Goal: Task Accomplishment & Management: Complete application form

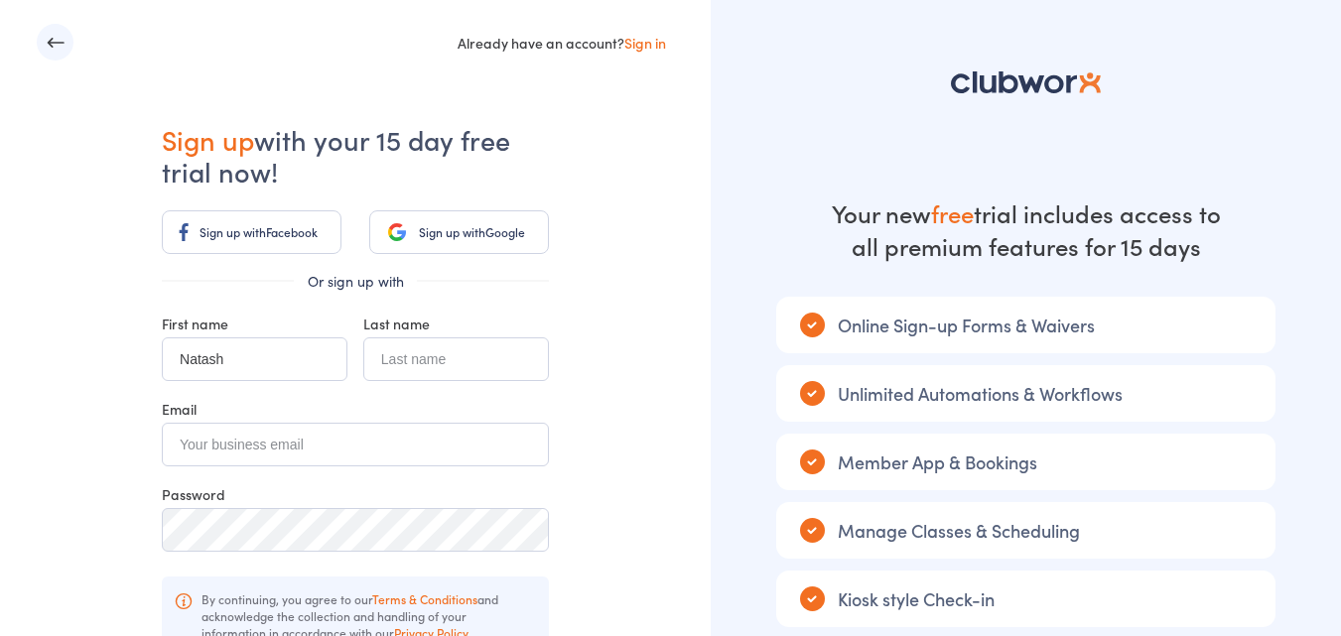
type input "[PERSON_NAME]"
type input "[EMAIL_ADDRESS][DOMAIN_NAME]"
type input "[PERSON_NAME]"
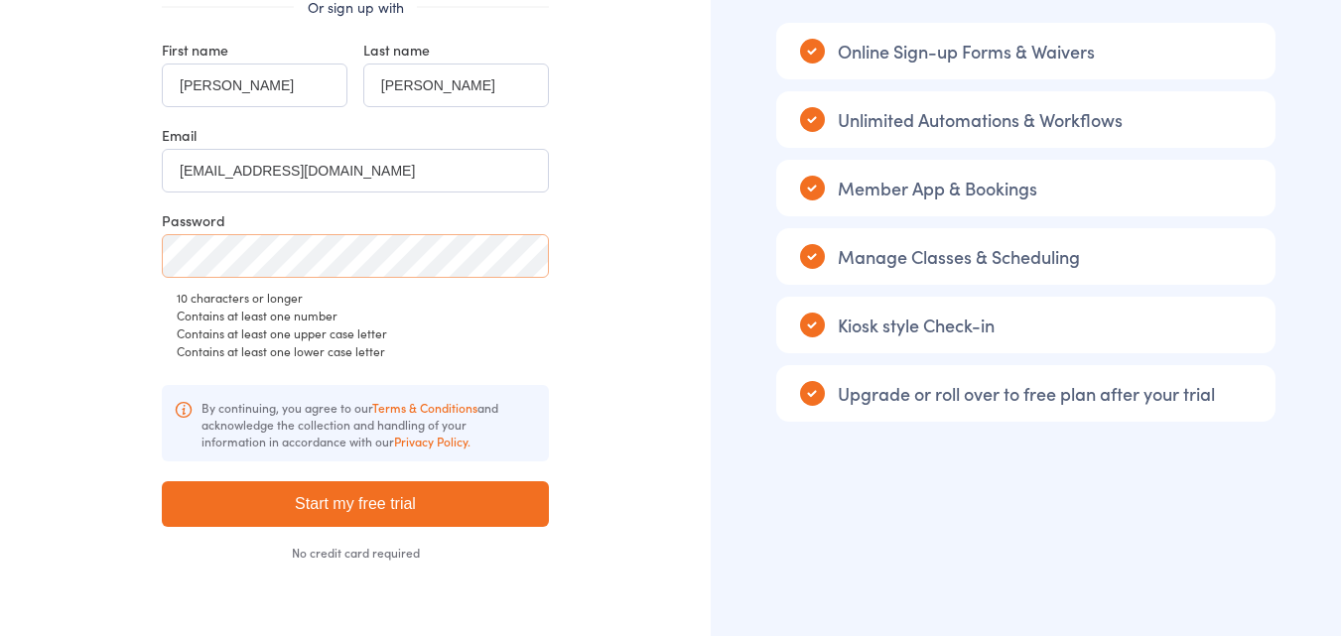
scroll to position [298, 0]
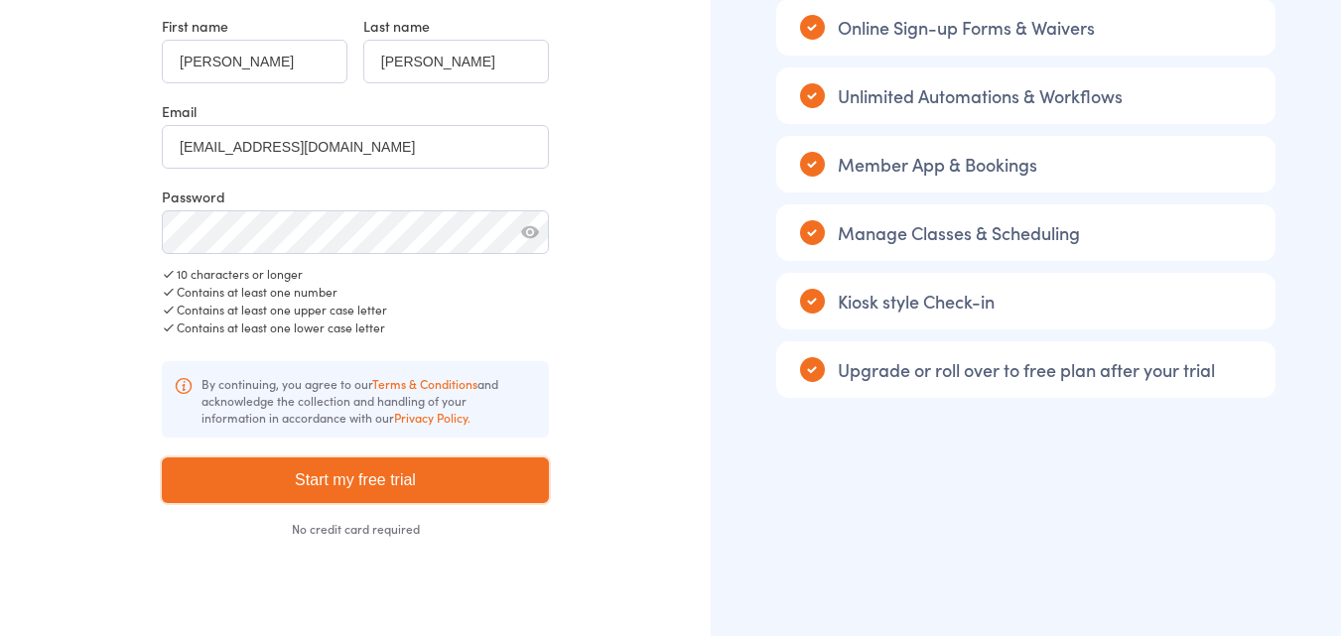
click at [357, 485] on input "Start my free trial" at bounding box center [355, 481] width 387 height 46
type input "Please wait ..."
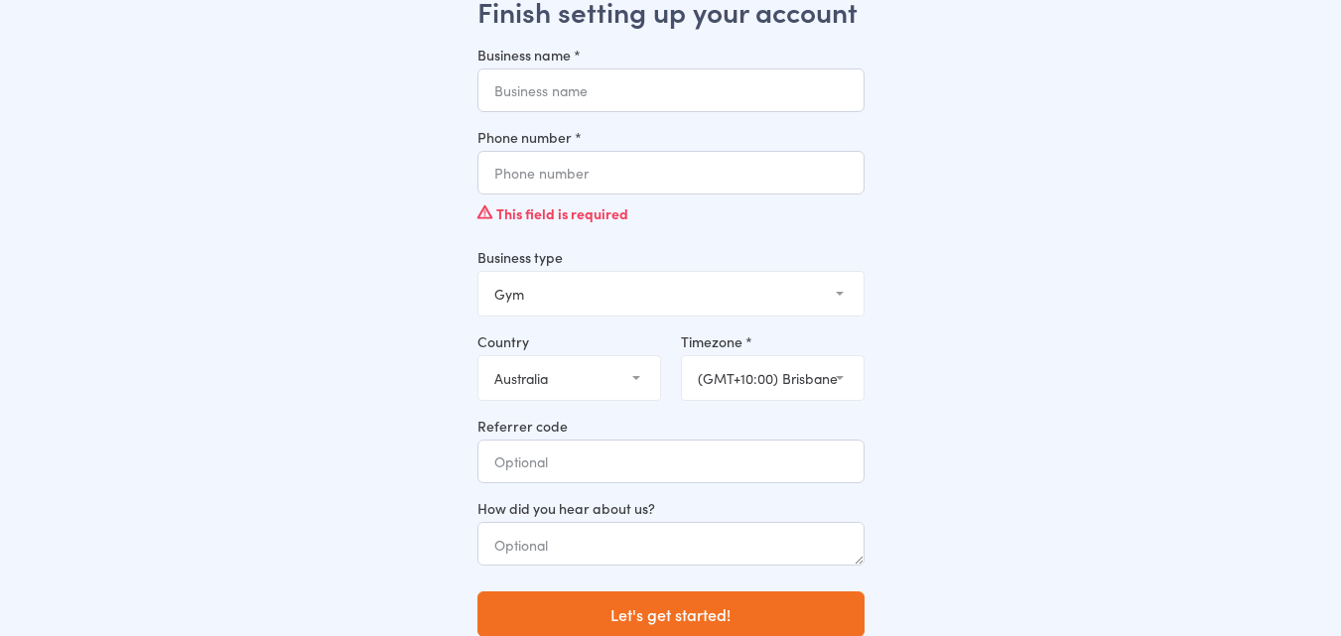
scroll to position [101, 0]
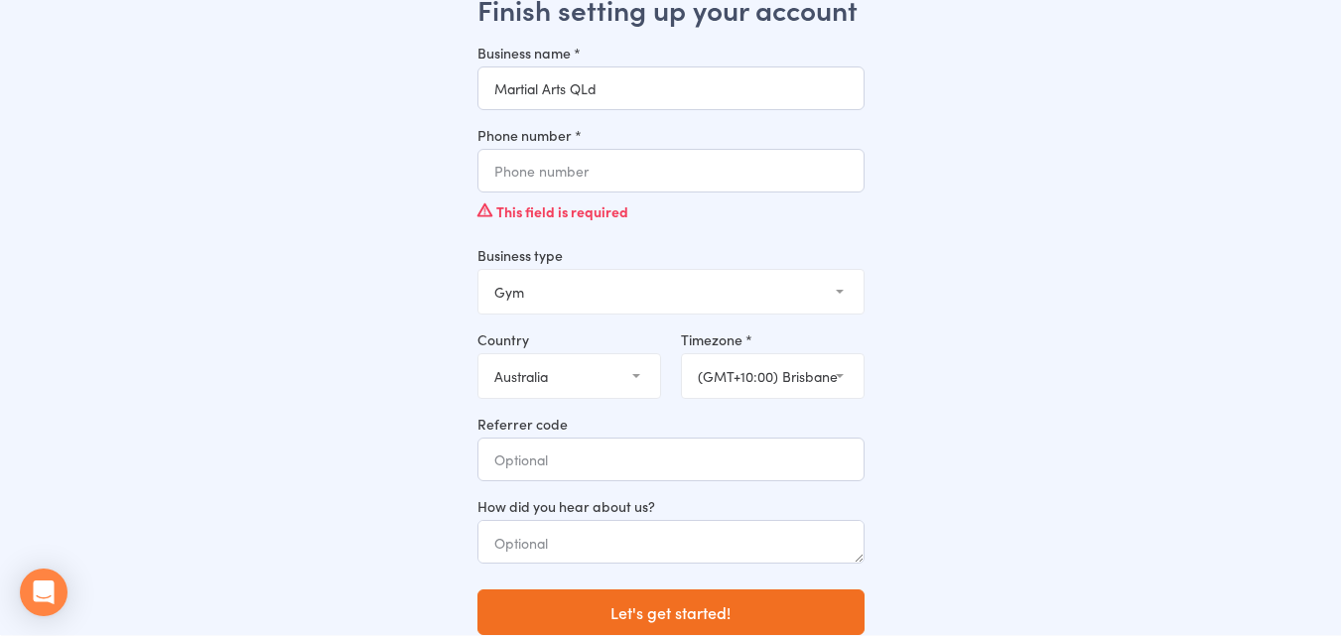
type input "Martial Arts QLd"
click at [575, 174] on input "Phone number *" at bounding box center [670, 171] width 387 height 44
type input "0403147725"
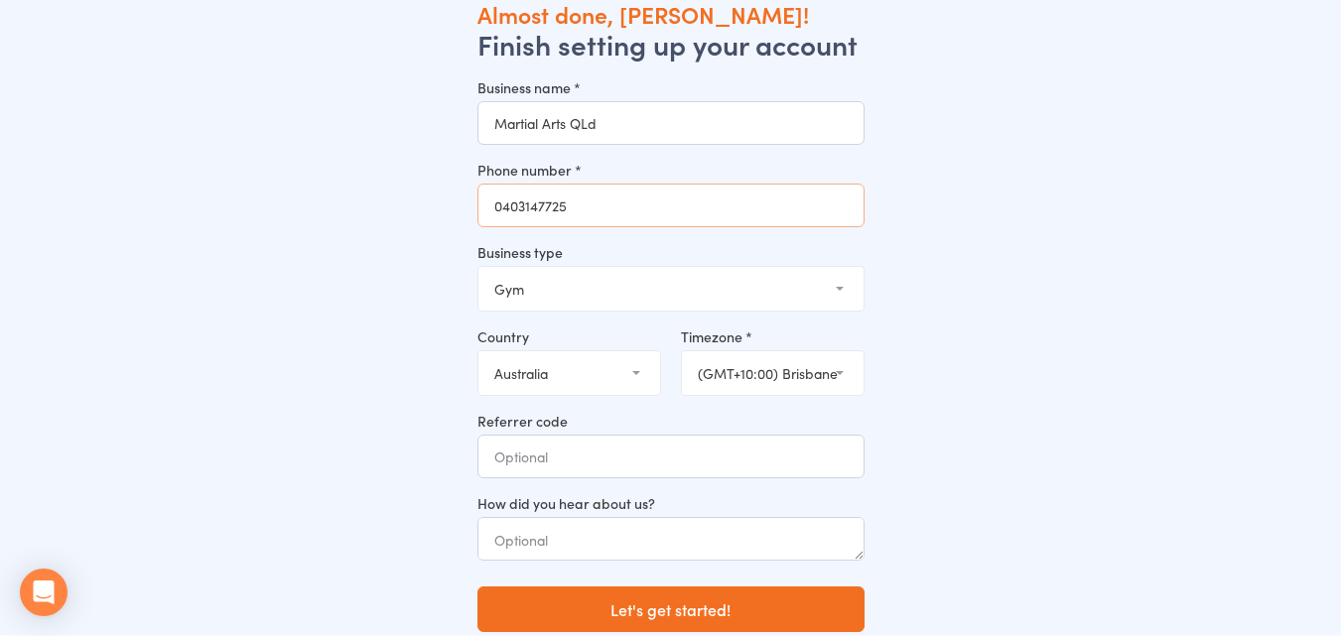
scroll to position [67, 0]
click at [617, 294] on select "Gym Studio Martial Arts Yoga School Dance School Pole Dance Personal Trainer Cr…" at bounding box center [670, 289] width 385 height 44
select select "2"
click at [478, 267] on select "Gym Studio Martial Arts Yoga School Dance School Pole Dance Personal Trainer Cr…" at bounding box center [670, 289] width 385 height 44
click at [604, 446] on input "Referrer code" at bounding box center [670, 457] width 387 height 44
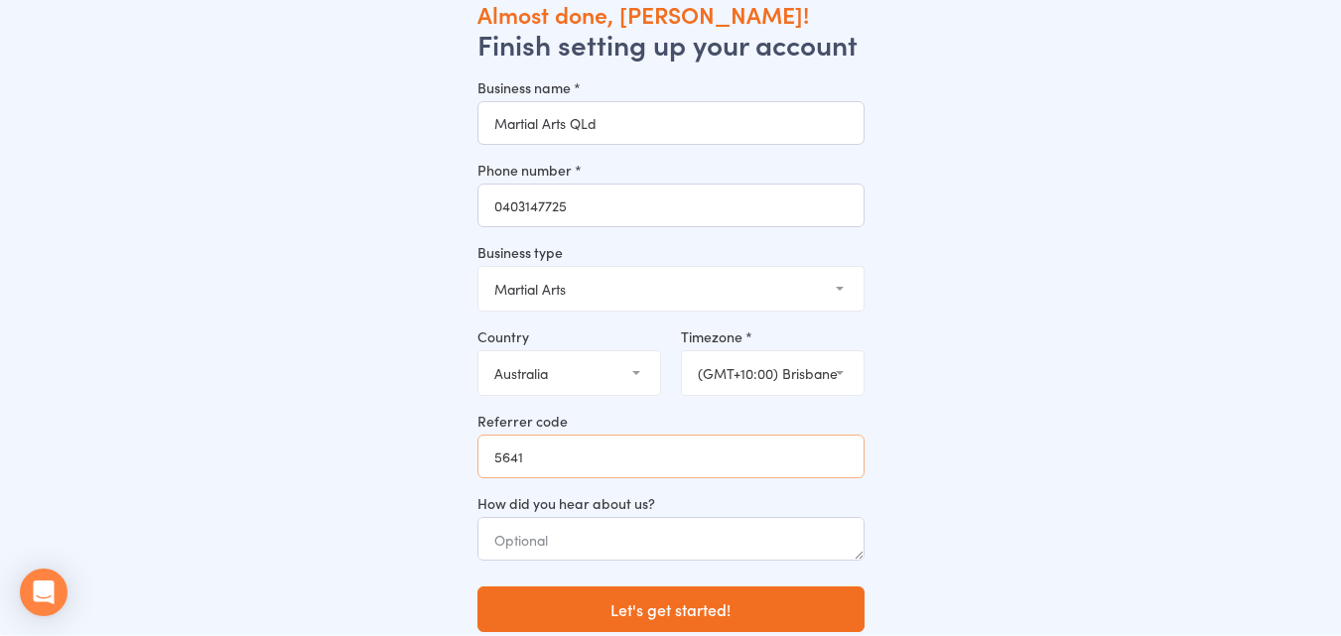
type input "5641"
click at [593, 540] on textarea at bounding box center [670, 539] width 387 height 44
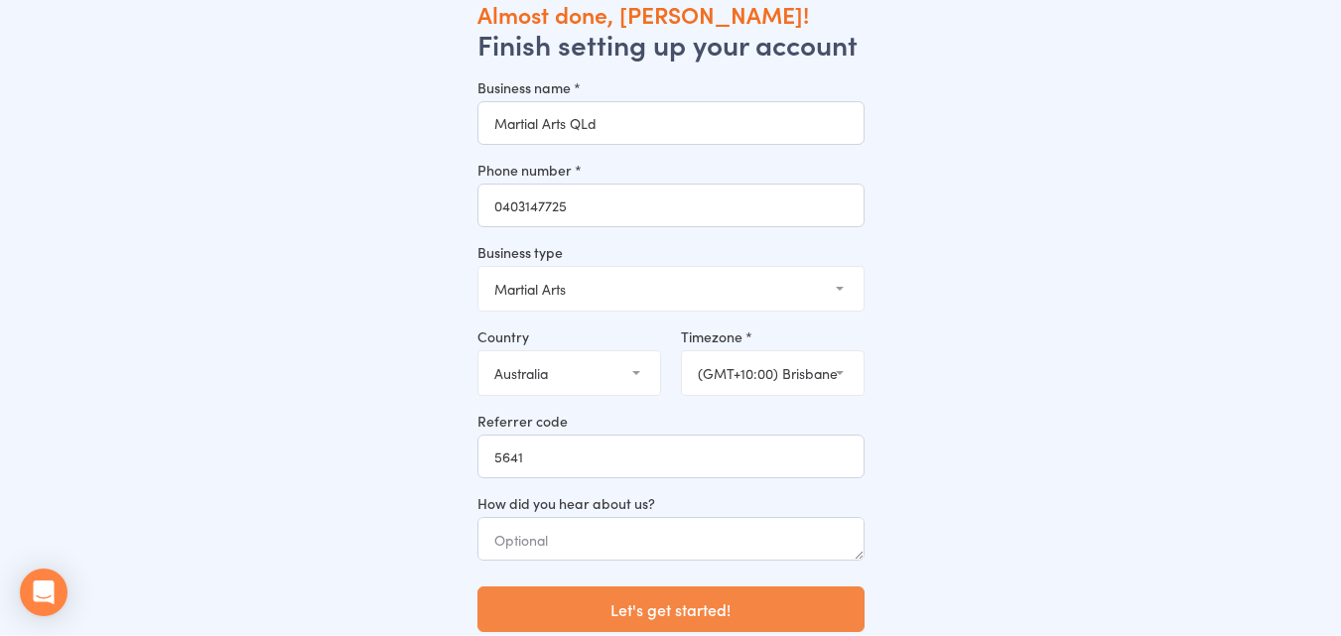
click at [669, 614] on button "Let's get started!" at bounding box center [670, 610] width 387 height 46
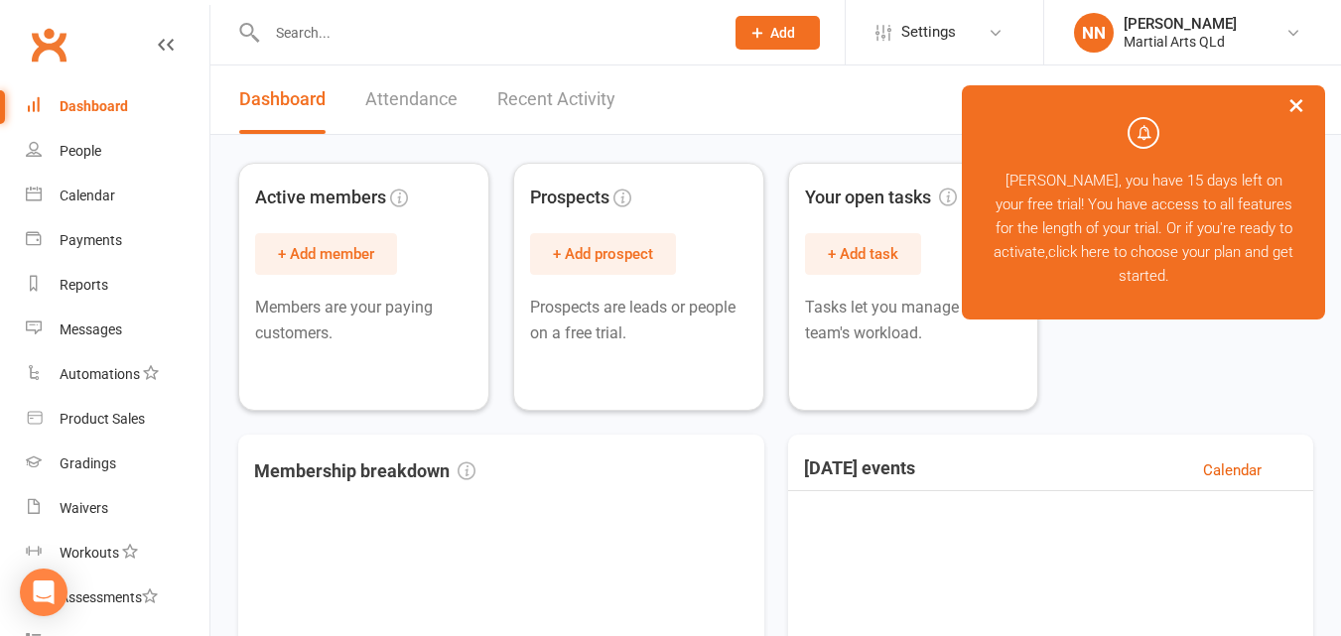
click at [1301, 104] on button "×" at bounding box center [1296, 104] width 36 height 43
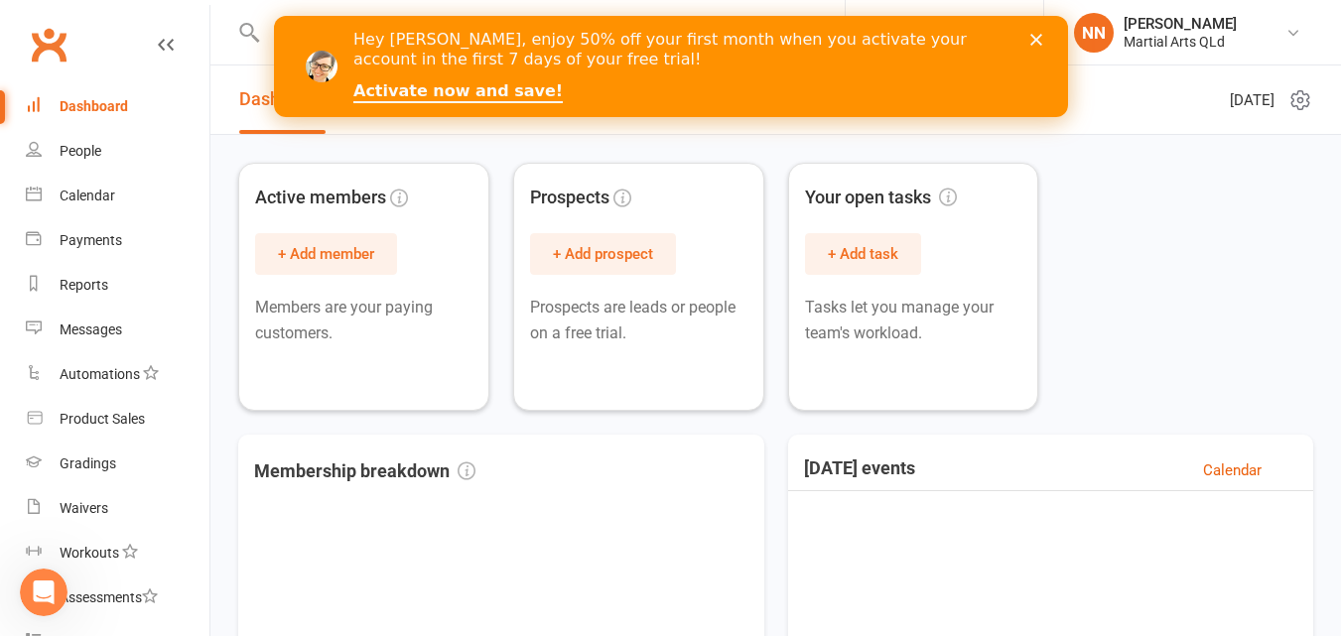
click at [473, 118] on div "Dashboard Attendance Recent Activity" at bounding box center [427, 100] width 434 height 68
click at [1041, 42] on div "Close" at bounding box center [1039, 40] width 20 height 12
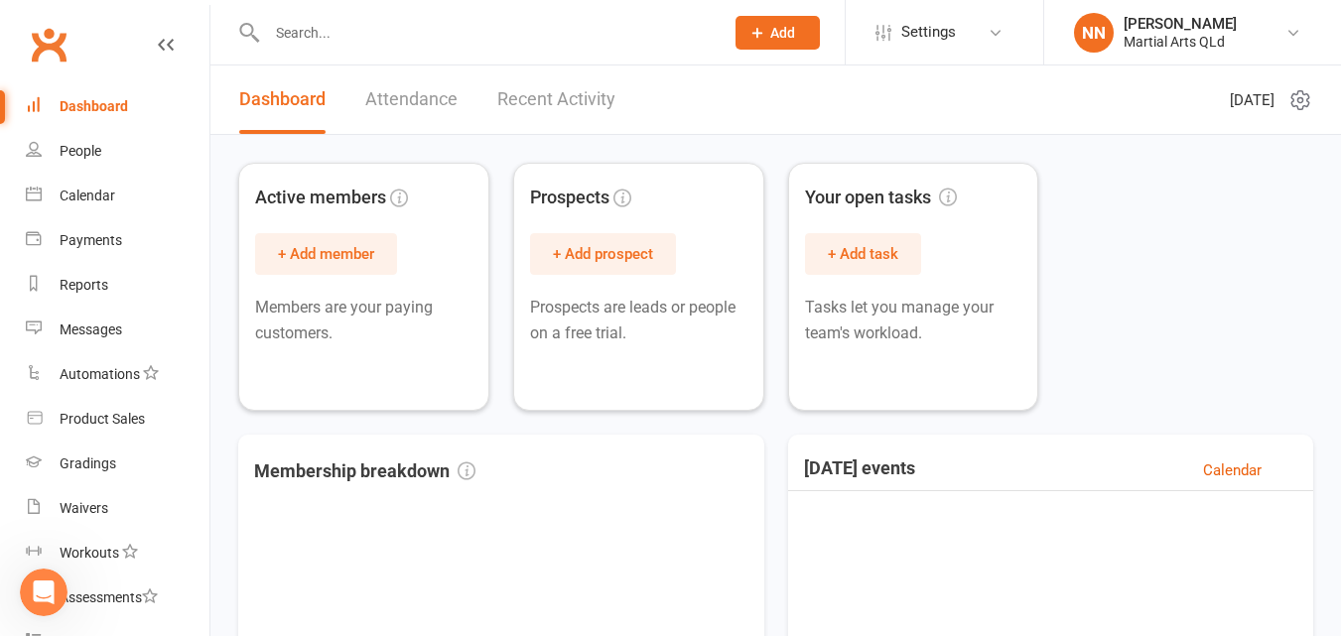
click at [428, 94] on link "Attendance" at bounding box center [411, 100] width 92 height 68
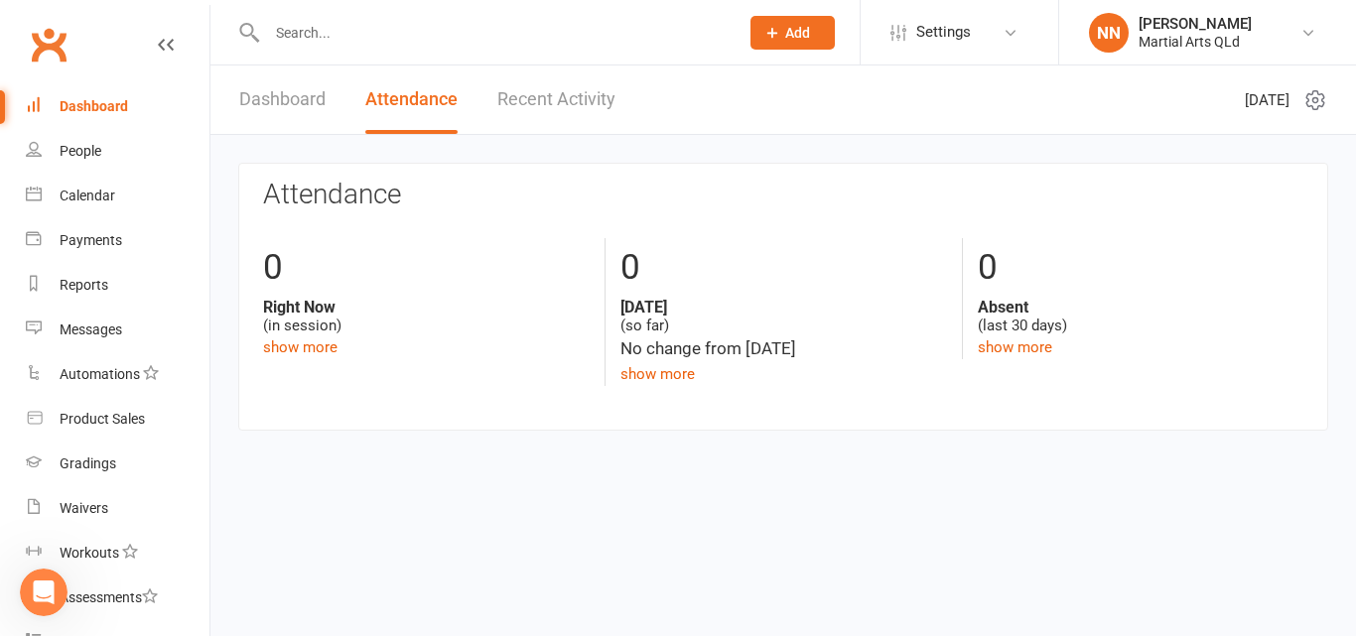
click at [356, 42] on input "text" at bounding box center [493, 33] width 464 height 28
type input "martial arts"
click at [796, 40] on span "Add" at bounding box center [797, 33] width 25 height 16
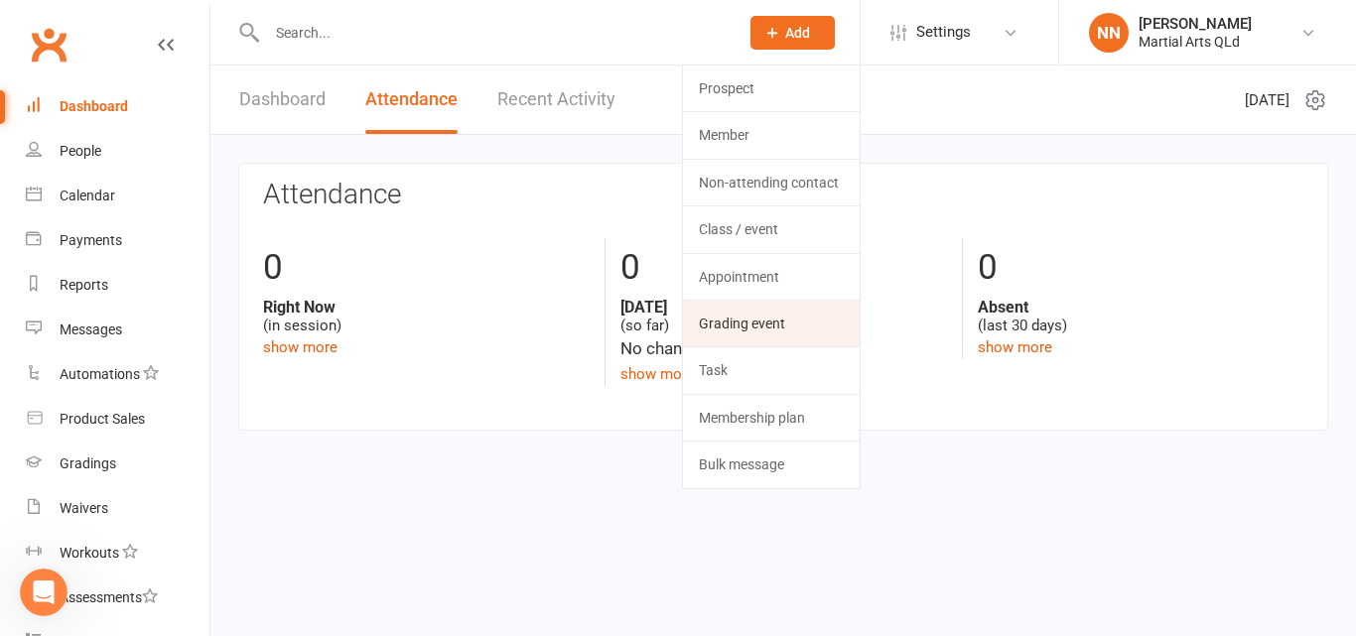
click at [823, 314] on link "Grading event" at bounding box center [771, 324] width 177 height 46
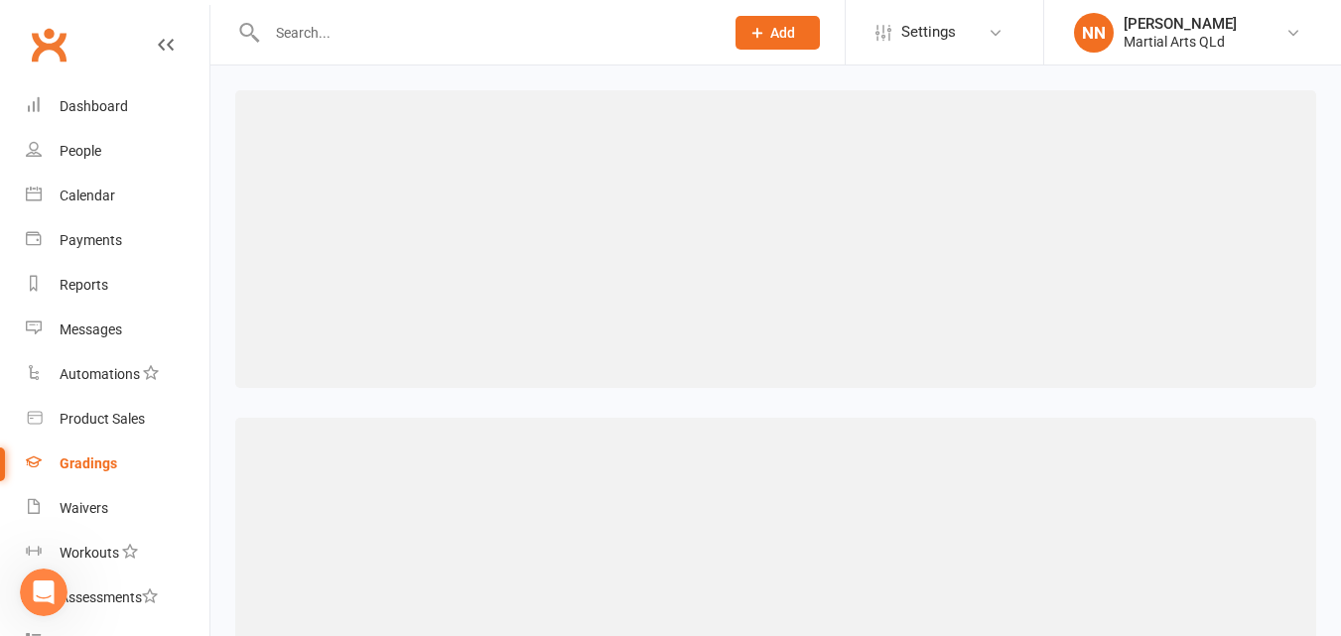
scroll to position [368, 0]
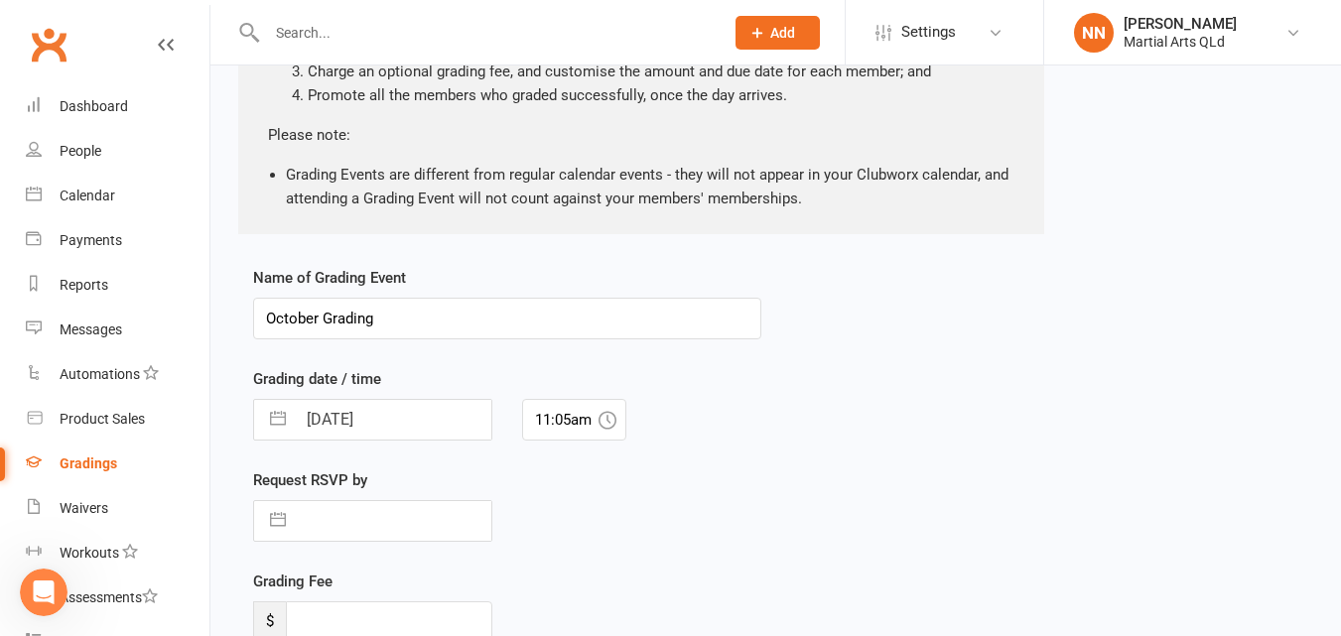
click at [316, 319] on input "October Grading" at bounding box center [507, 319] width 508 height 42
type input "November Grading"
click at [885, 443] on div "Name of Grading Event November Grading Grading date / time [DATE] Navigate forw…" at bounding box center [775, 517] width 1075 height 502
click at [323, 422] on input "[DATE]" at bounding box center [394, 420] width 196 height 40
select select "8"
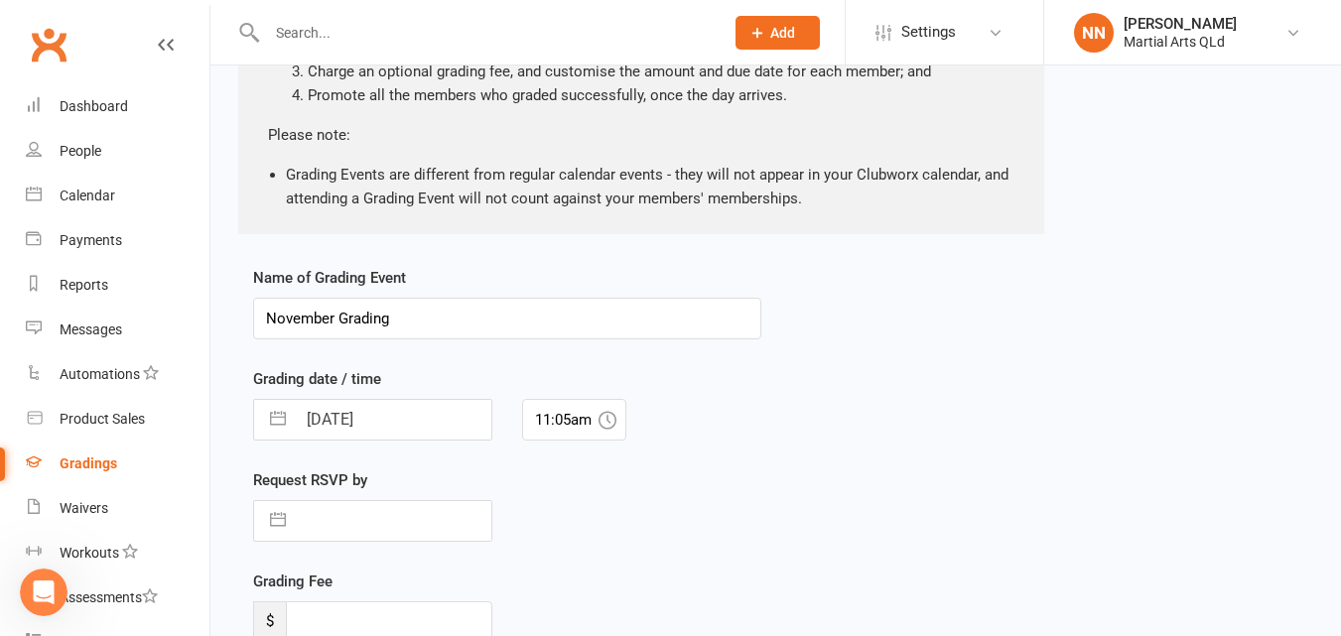
select select "2025"
select select "9"
select select "2025"
select select "10"
select select "2025"
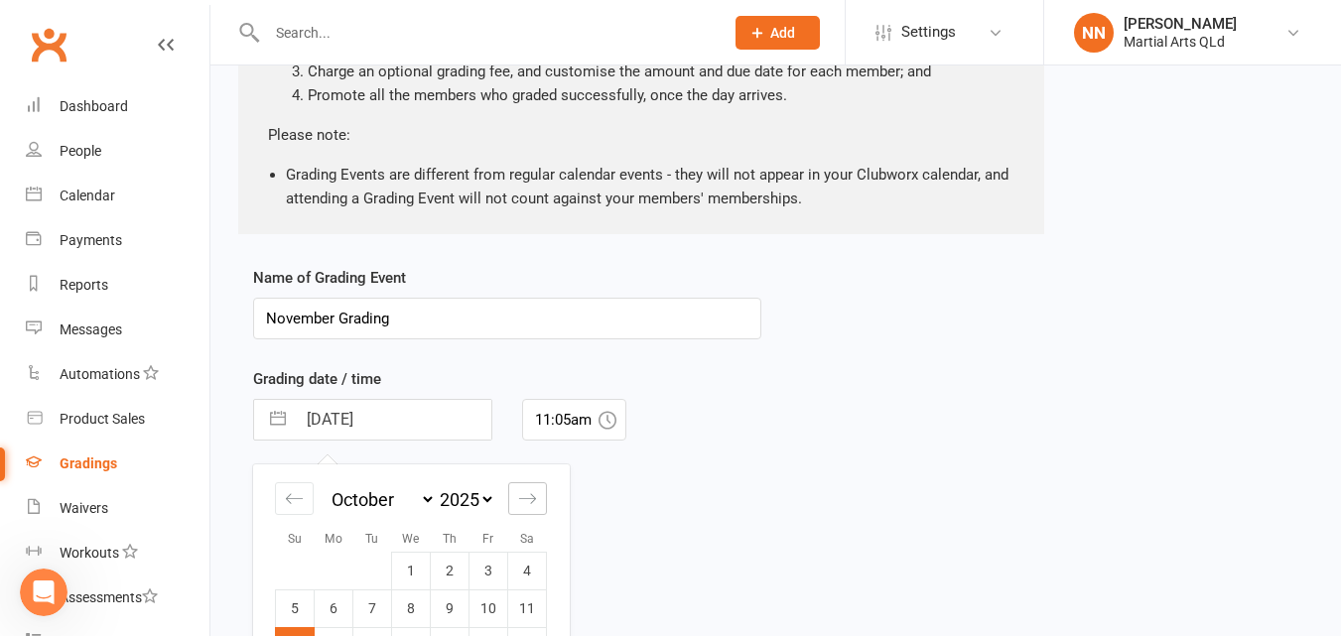
click at [526, 499] on icon "Move forward to switch to the next month." at bounding box center [527, 498] width 19 height 19
select select "11"
select select "2025"
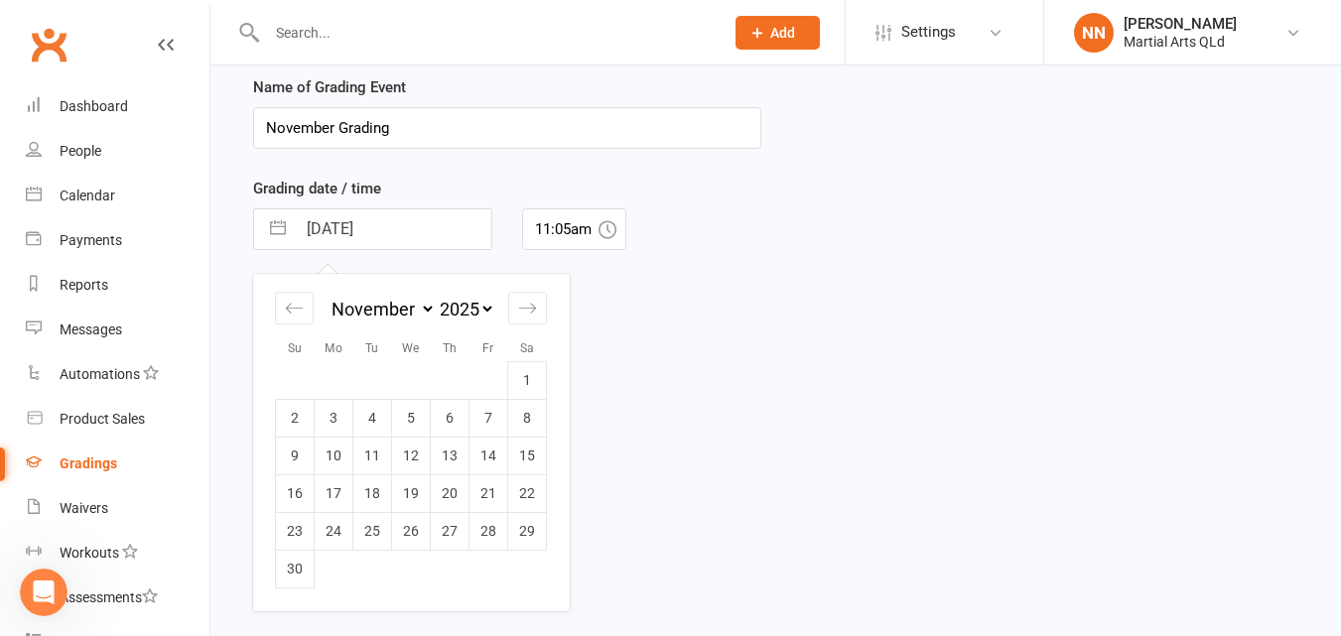
scroll to position [561, 0]
click at [520, 454] on td "15" at bounding box center [527, 454] width 39 height 38
type input "[DATE]"
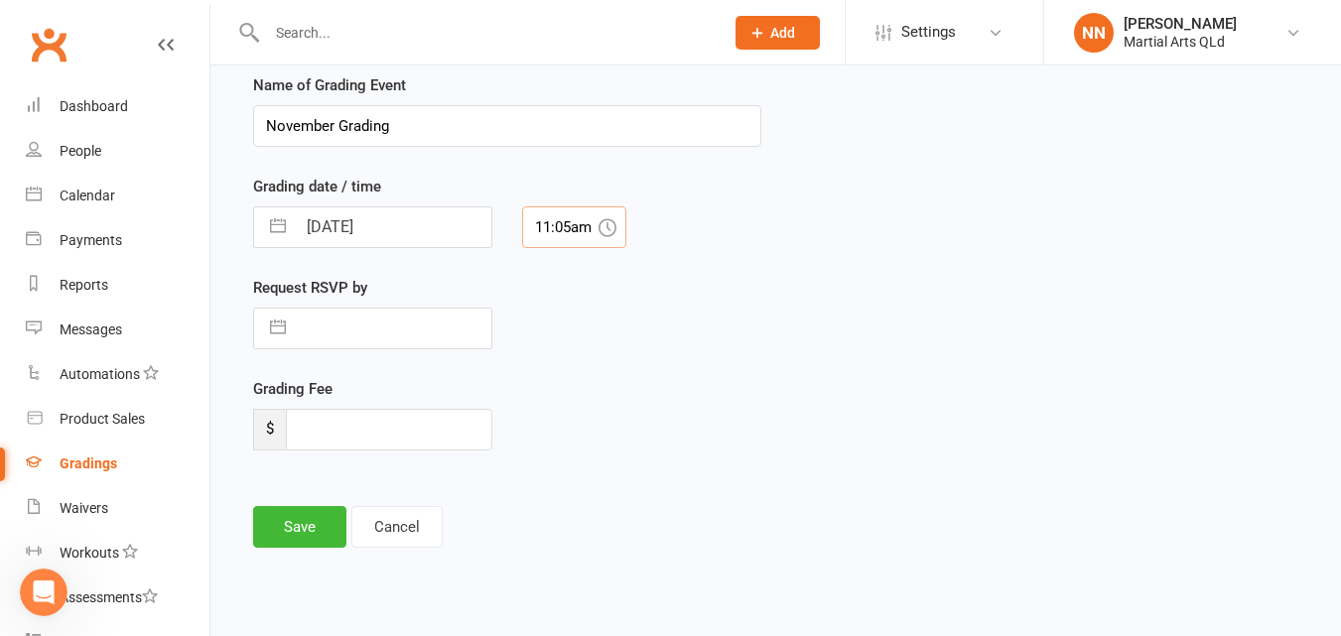
click at [577, 227] on input "11:05am" at bounding box center [574, 227] width 104 height 42
click at [568, 319] on div "12:45pm" at bounding box center [574, 322] width 102 height 32
type input "12:45pm"
click at [619, 387] on div "Grading Fee $" at bounding box center [507, 427] width 538 height 101
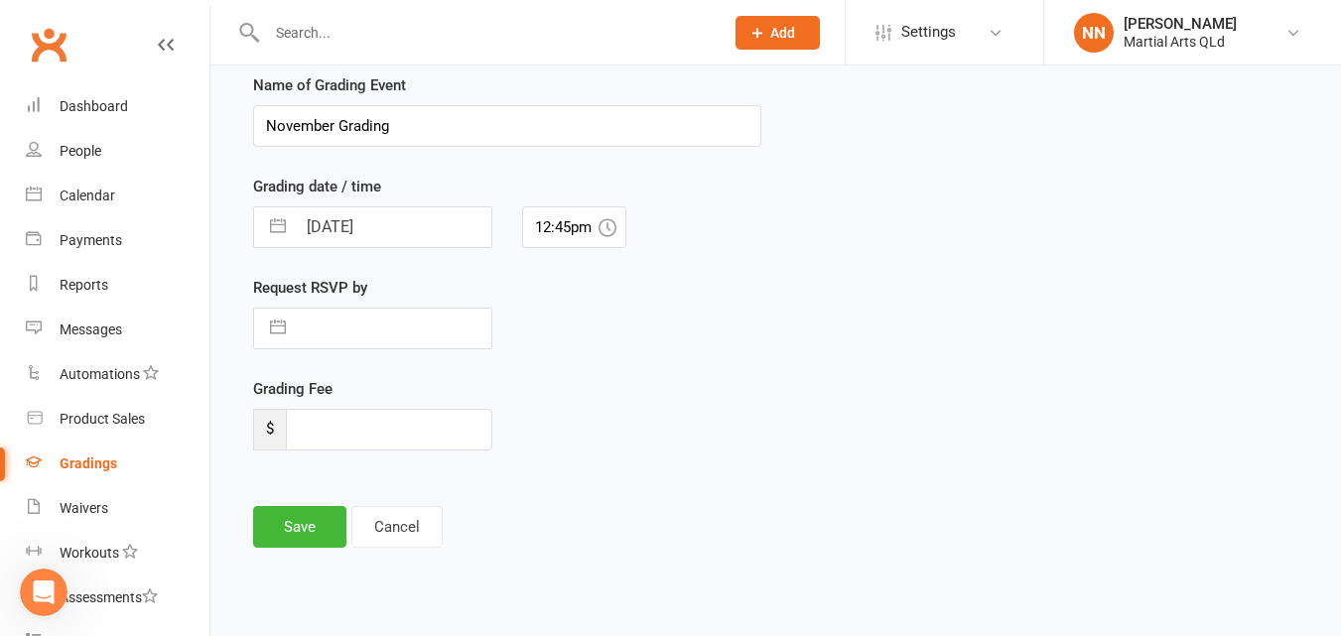
select select "8"
select select "2025"
select select "9"
select select "2025"
select select "10"
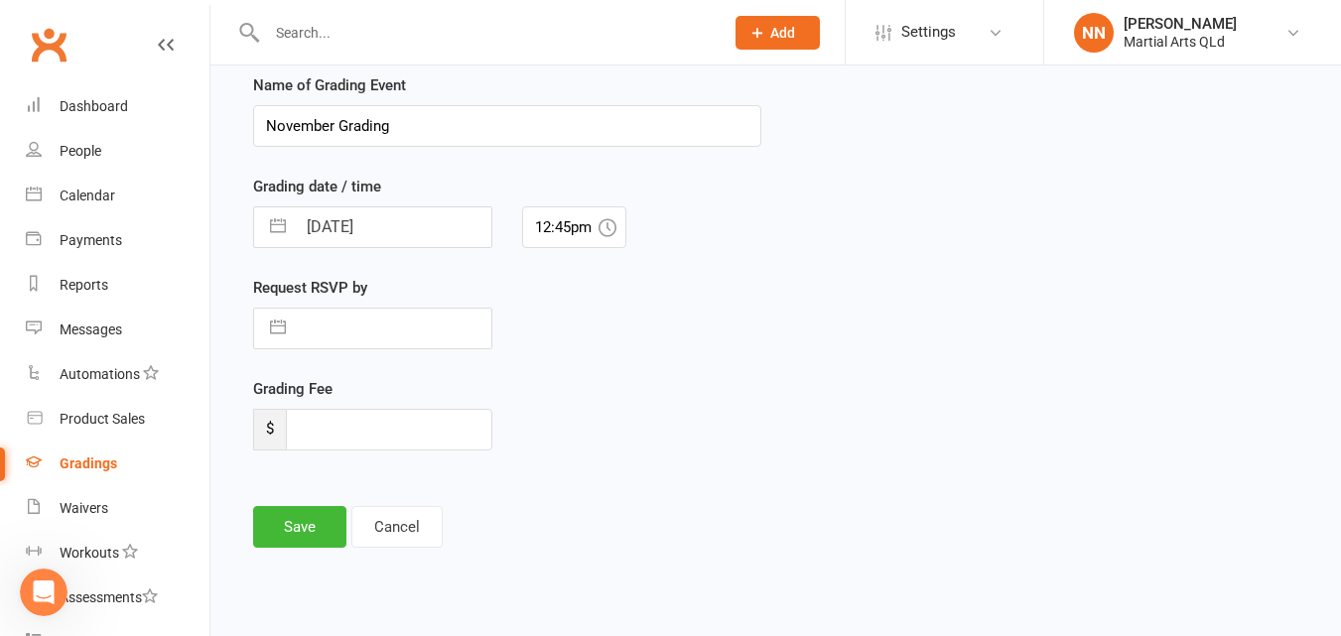
select select "2025"
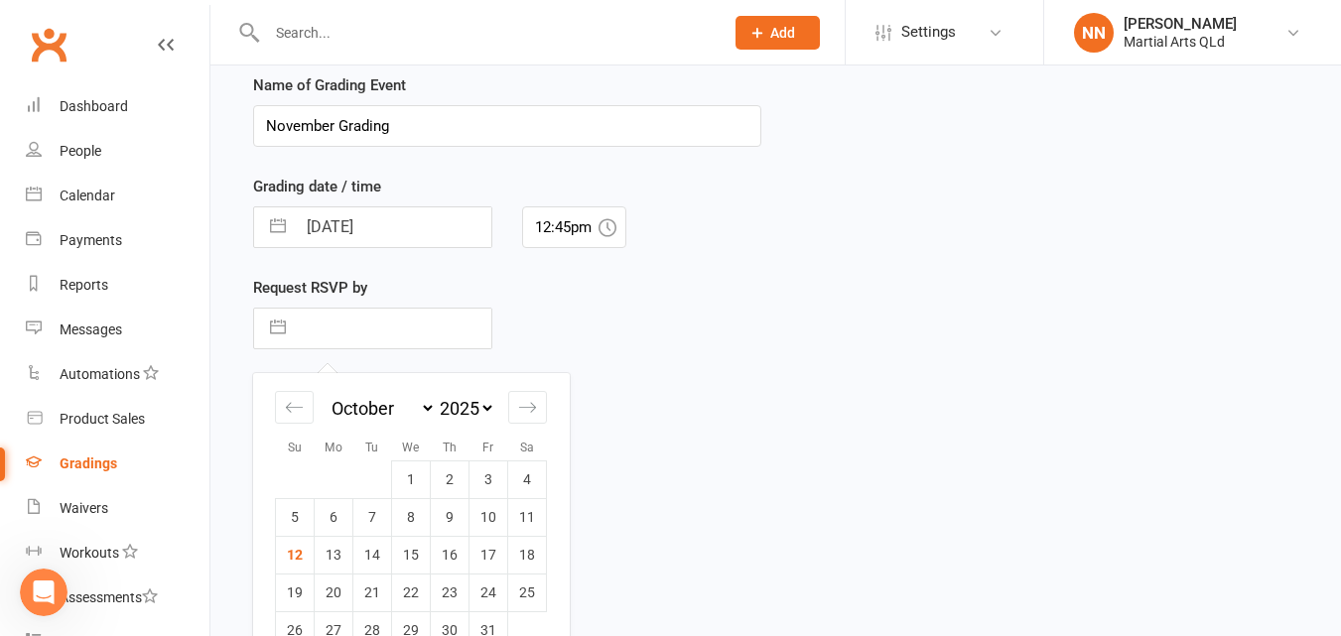
click at [403, 335] on input "text" at bounding box center [394, 329] width 196 height 40
click at [299, 562] on td "12" at bounding box center [295, 555] width 39 height 38
type input "[DATE]"
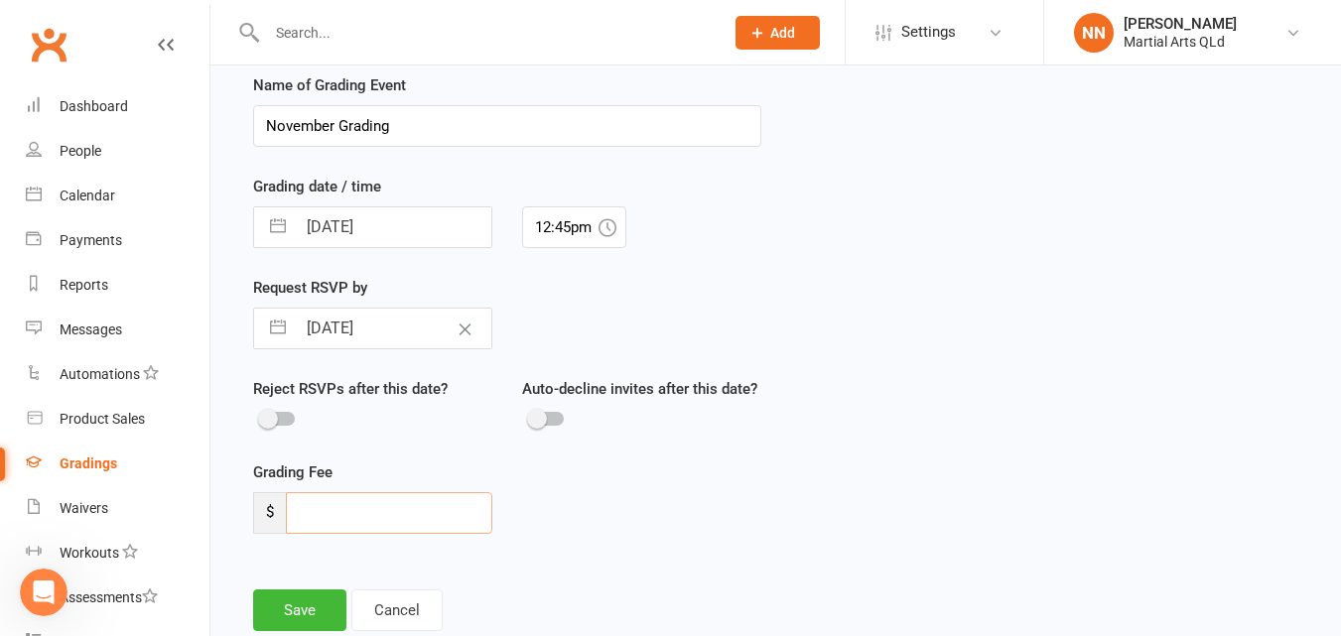
click at [378, 520] on input "number" at bounding box center [389, 513] width 206 height 42
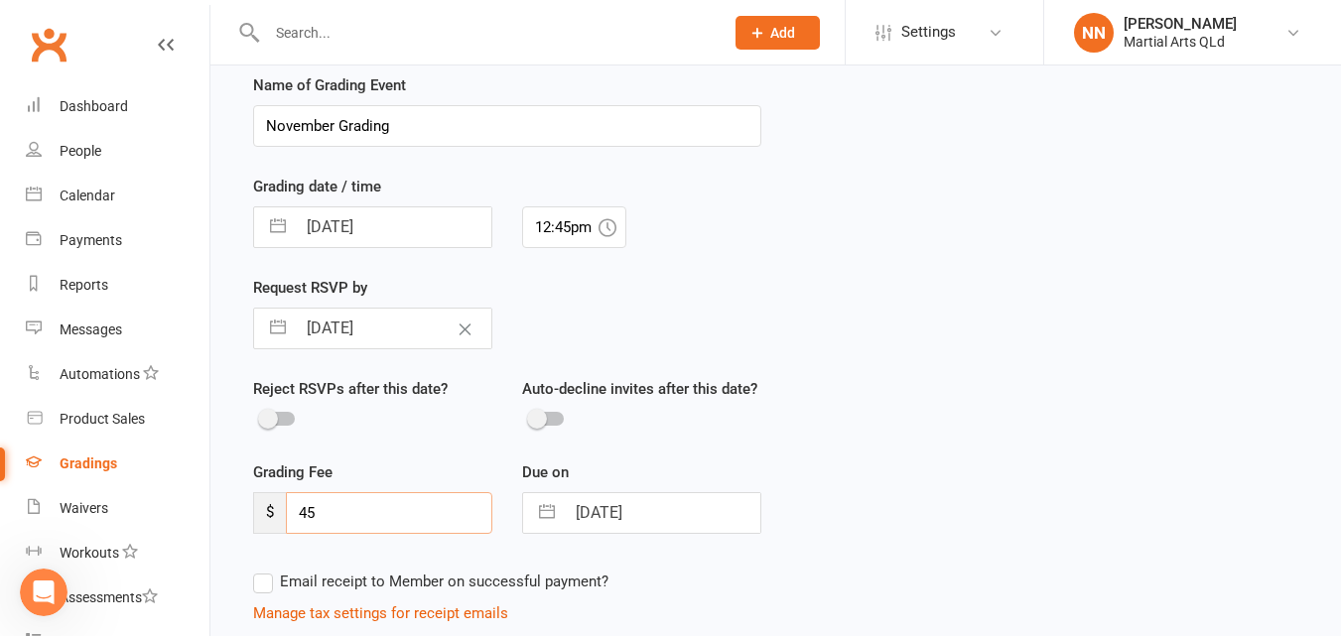
type input "45"
click at [849, 546] on div "Name of Grading Event November Grading Grading date / time [DATE] Navigate forw…" at bounding box center [775, 397] width 1075 height 649
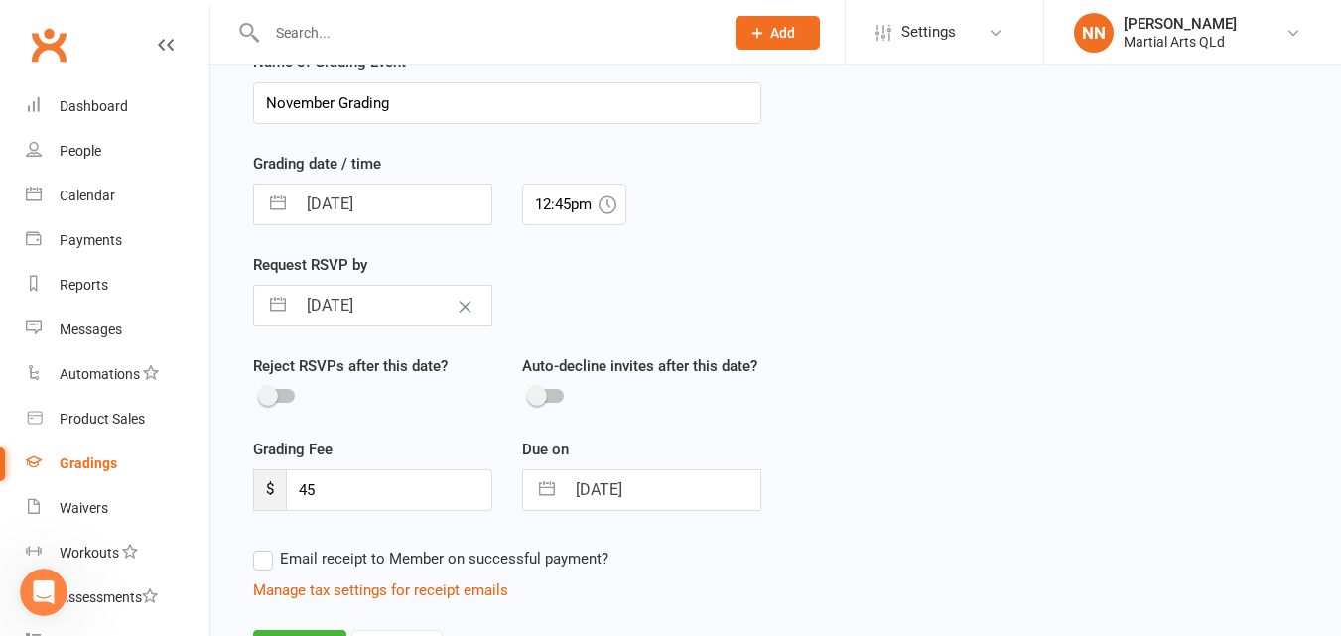
scroll to position [695, 0]
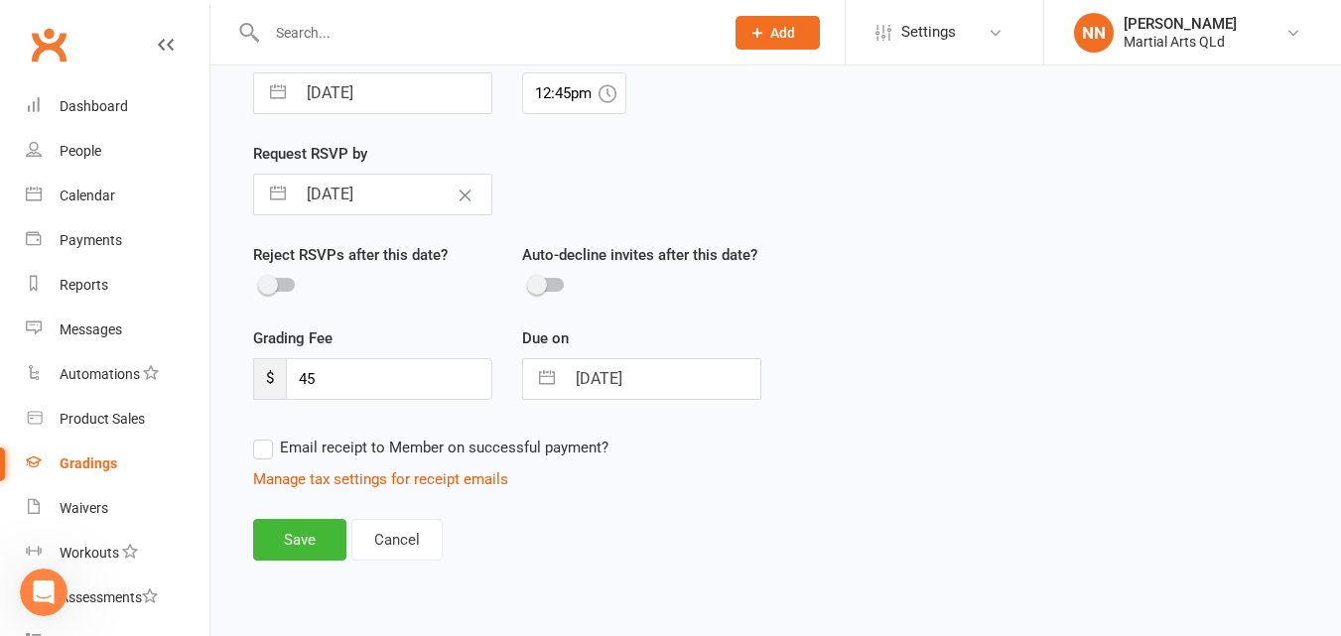
click at [270, 450] on label "Email receipt to Member on successful payment?" at bounding box center [430, 448] width 355 height 24
click at [270, 436] on input "Email receipt to Member on successful payment?" at bounding box center [430, 436] width 355 height 0
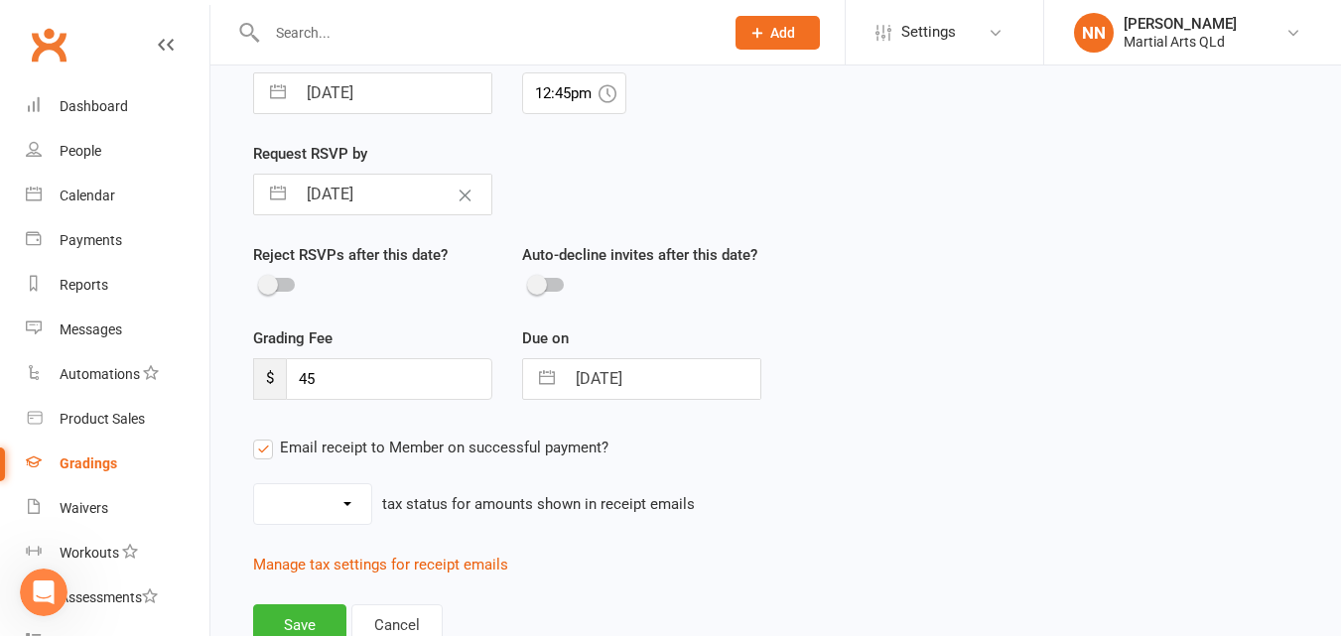
click at [295, 508] on select "Inc tax Tax exempt" at bounding box center [312, 504] width 117 height 40
select select "tax_exempt"
click at [254, 484] on select "Inc tax Tax exempt" at bounding box center [312, 504] width 117 height 40
click at [779, 589] on div "Name of Grading Event November Grading Grading date / time [DATE] Navigate forw…" at bounding box center [775, 306] width 1075 height 735
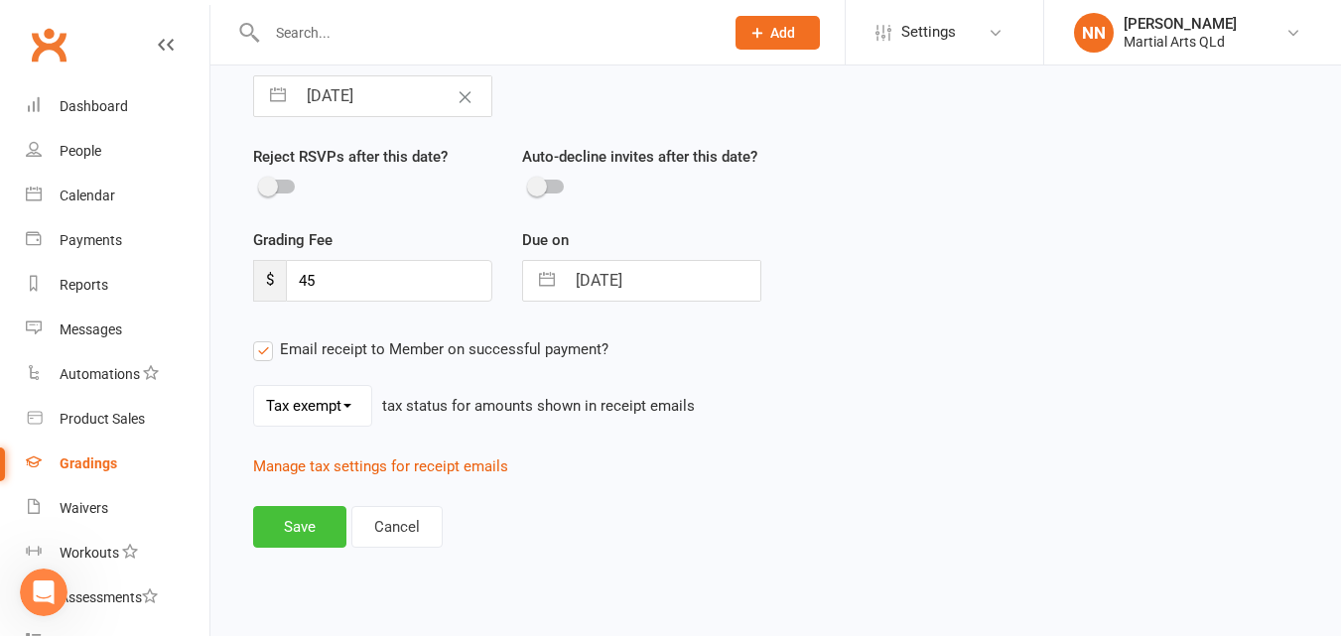
click at [288, 524] on button "Save" at bounding box center [299, 527] width 93 height 42
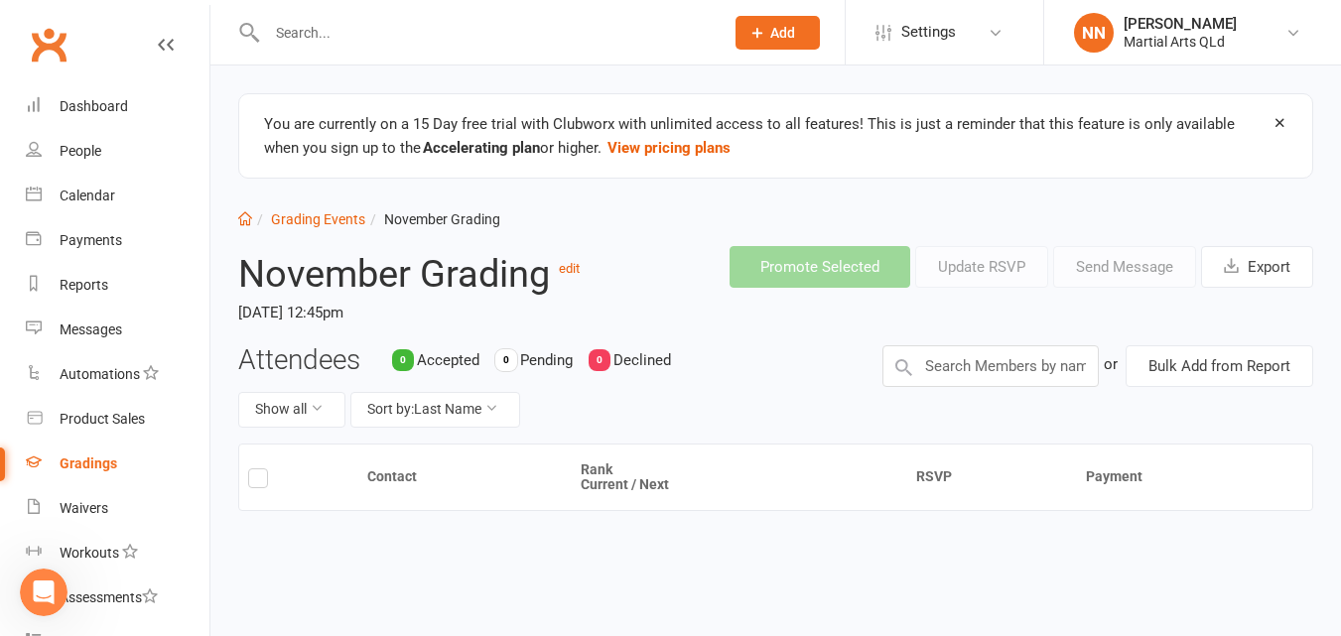
click at [256, 481] on label at bounding box center [258, 481] width 20 height 0
click at [256, 470] on input "checkbox" at bounding box center [258, 470] width 20 height 0
click at [999, 370] on input "text" at bounding box center [990, 366] width 216 height 42
type input "h"
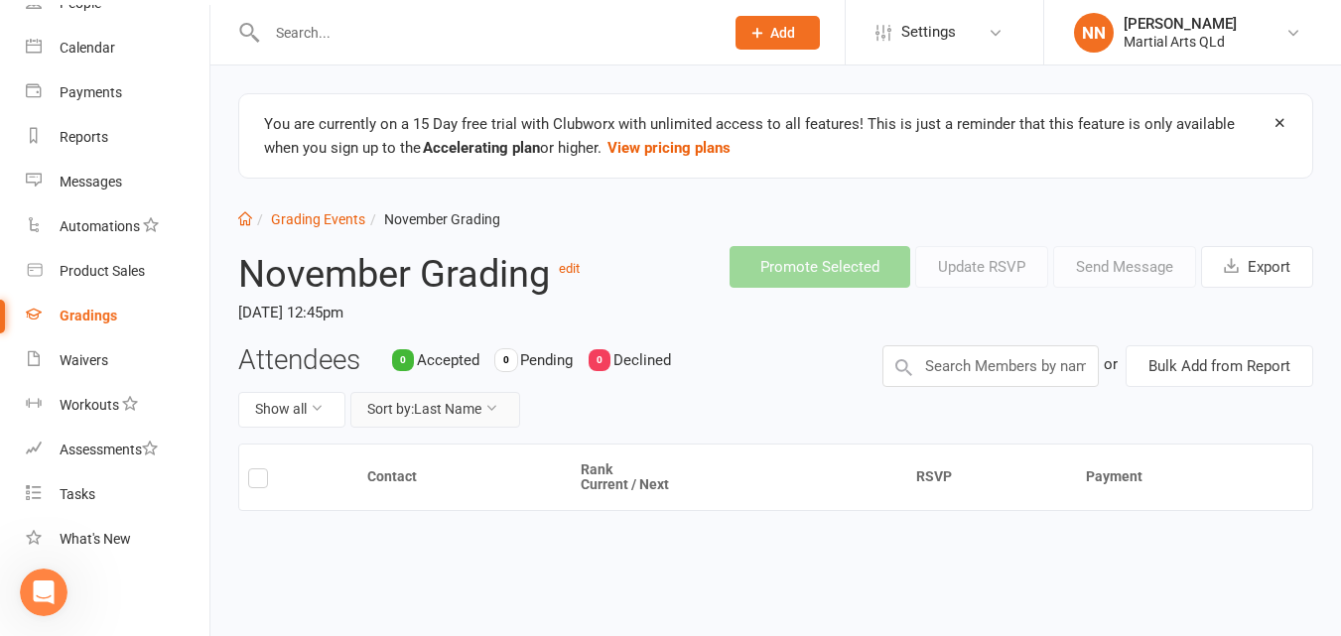
click at [491, 411] on icon at bounding box center [491, 408] width 14 height 14
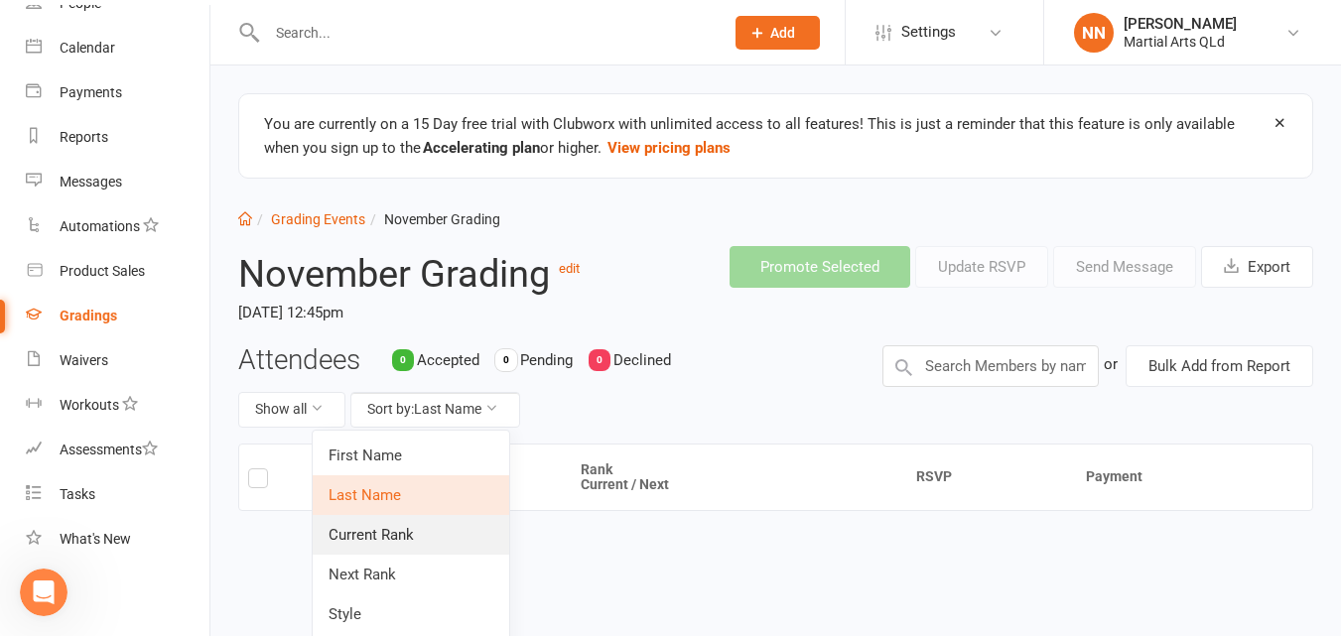
click at [442, 534] on link "Current Rank" at bounding box center [411, 535] width 197 height 40
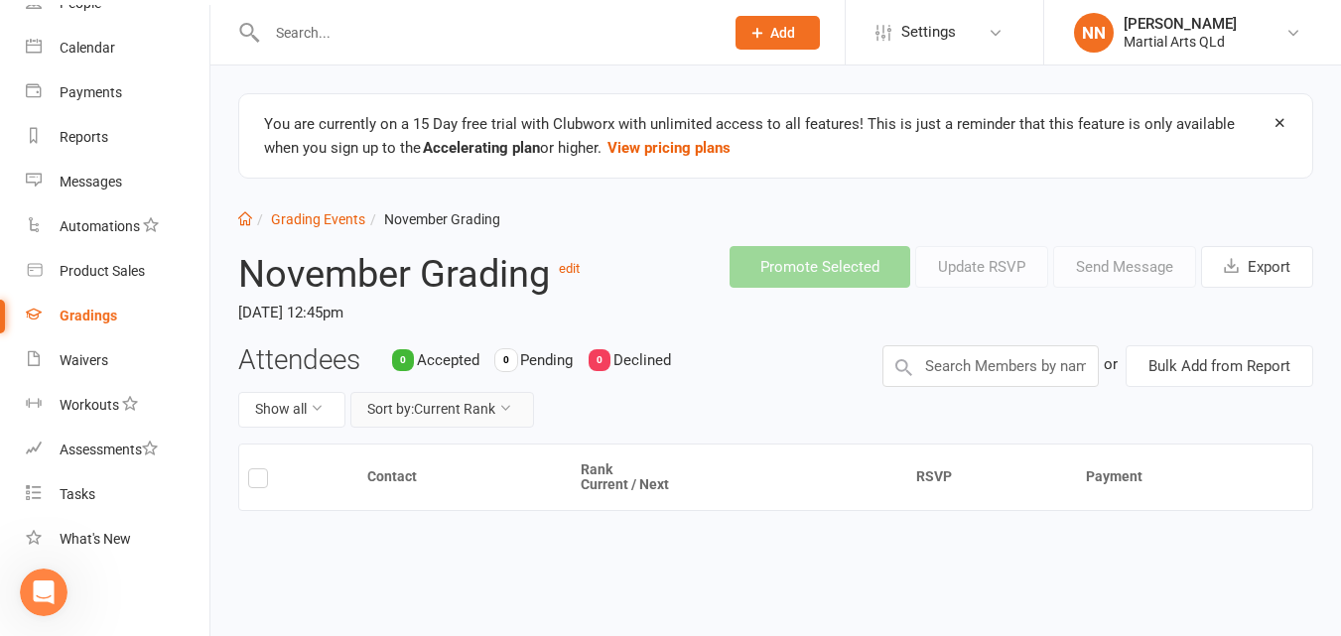
click at [500, 414] on button "Sort by: Current Rank" at bounding box center [442, 410] width 184 height 36
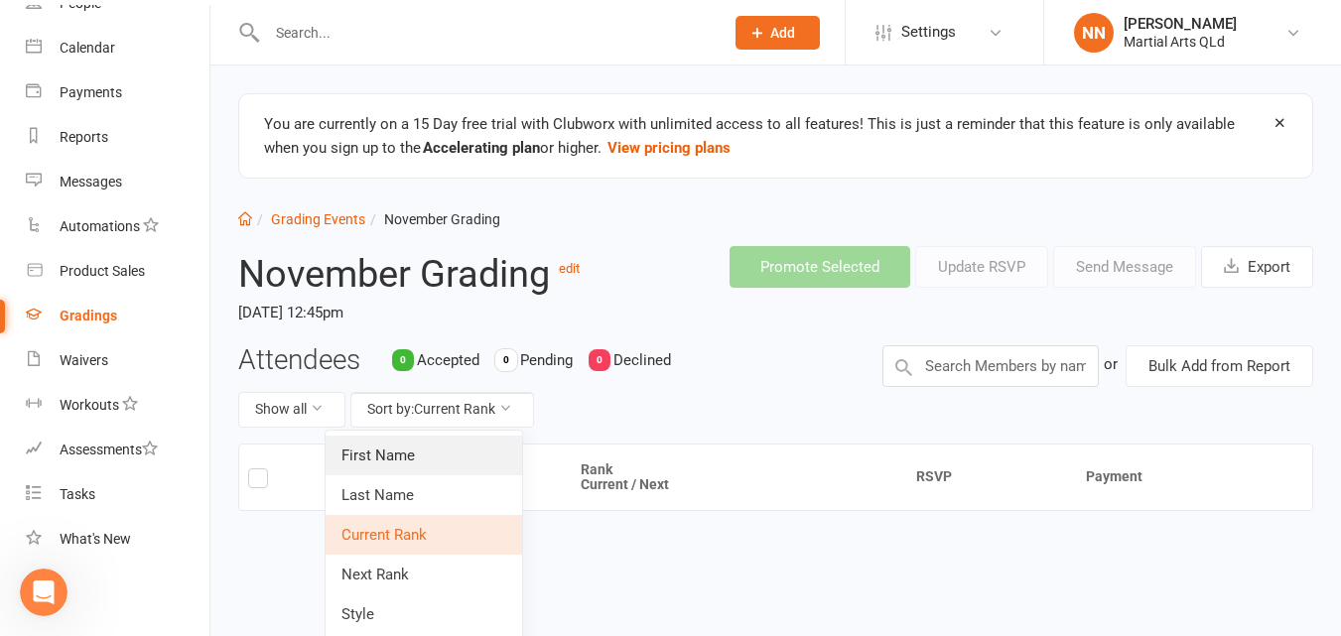
click at [464, 459] on link "First Name" at bounding box center [424, 456] width 197 height 40
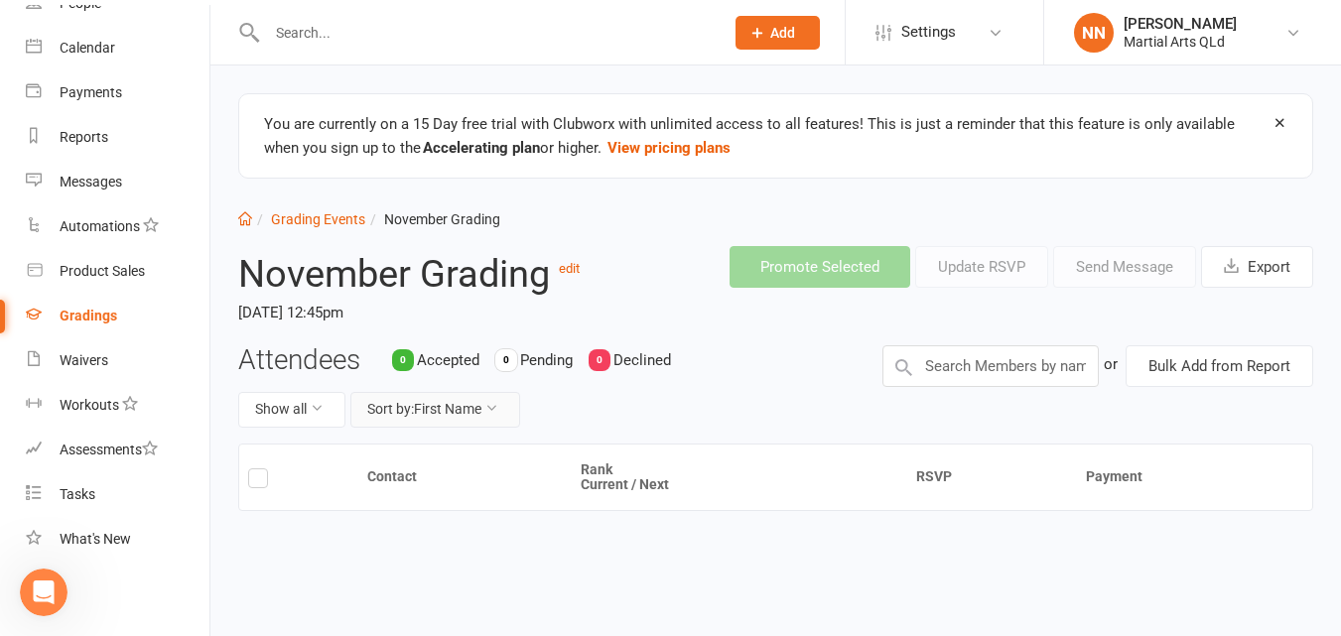
click at [516, 418] on button "Sort by: First Name" at bounding box center [435, 410] width 170 height 36
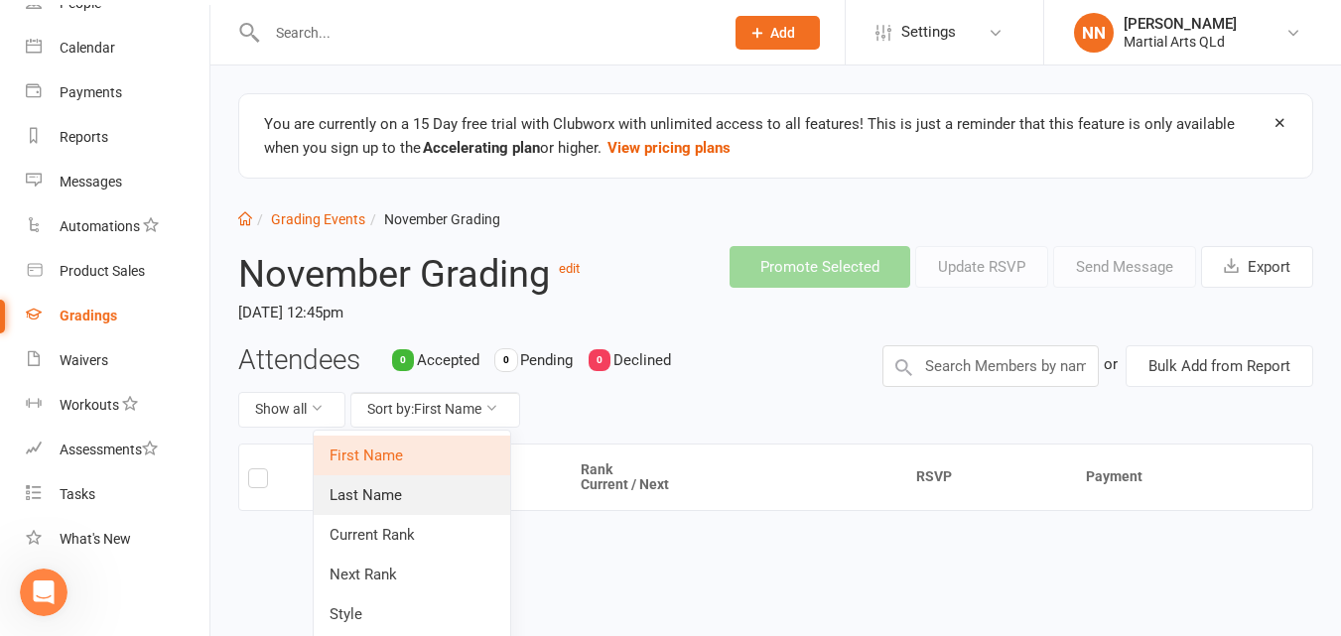
click at [461, 501] on link "Last Name" at bounding box center [412, 495] width 197 height 40
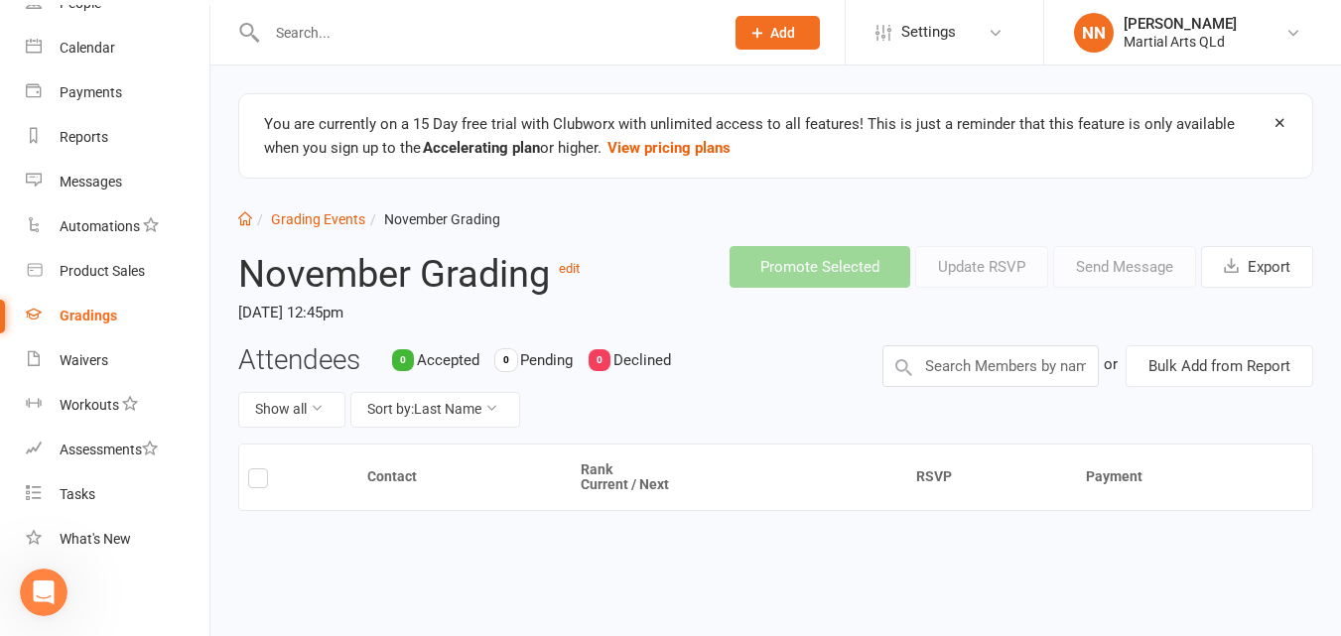
click at [405, 486] on th "Contact" at bounding box center [464, 478] width 213 height 67
click at [255, 481] on label at bounding box center [258, 481] width 20 height 0
click at [255, 470] on input "checkbox" at bounding box center [258, 470] width 20 height 0
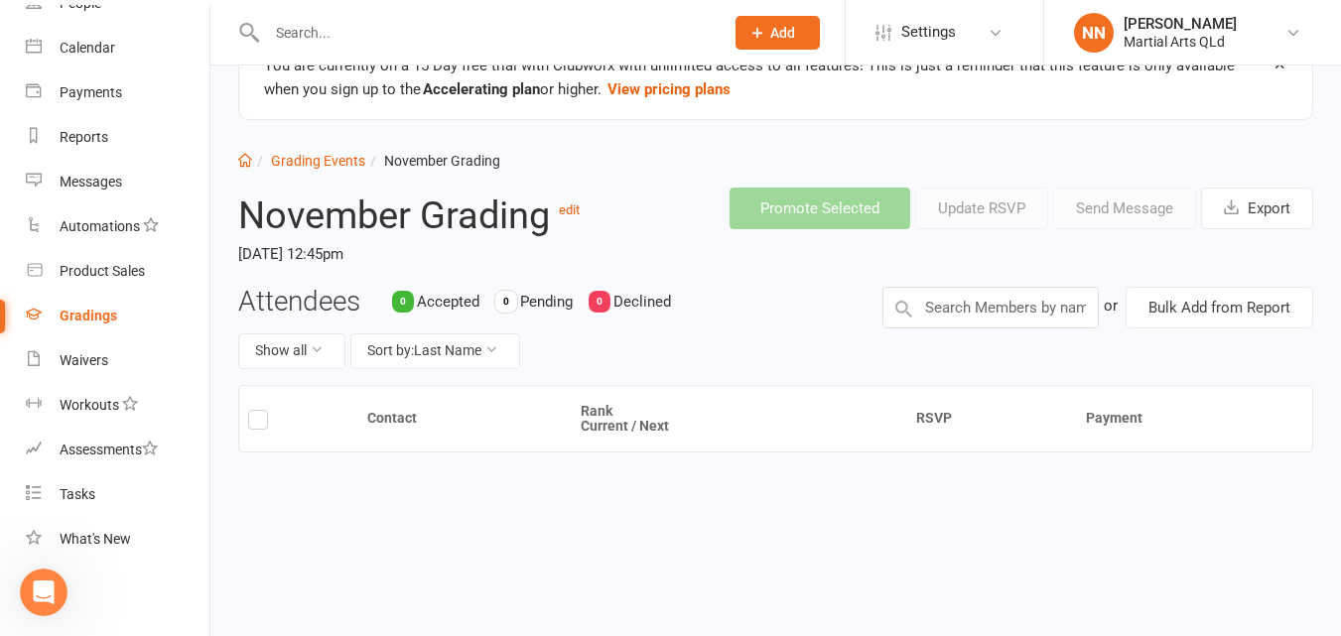
scroll to position [0, 0]
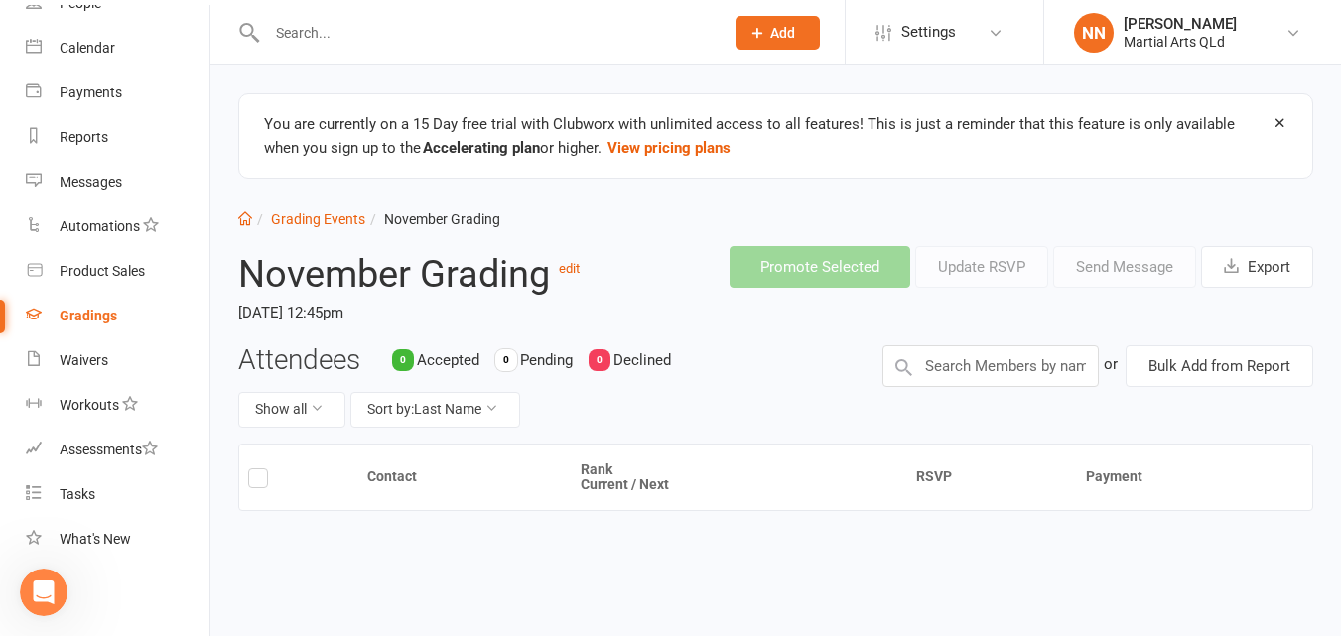
click at [421, 216] on li "November Grading" at bounding box center [432, 219] width 135 height 22
click at [243, 219] on icon at bounding box center [245, 218] width 14 height 14
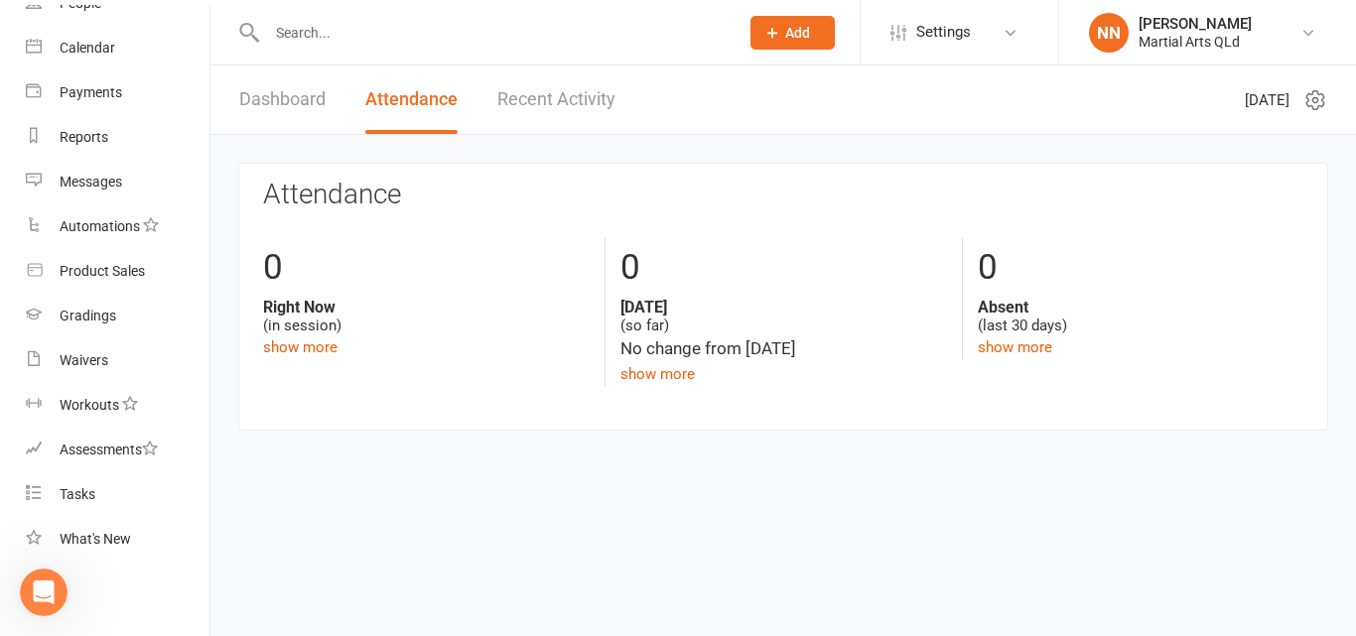
click at [415, 93] on link "Attendance" at bounding box center [411, 100] width 92 height 68
click at [783, 39] on button "Add" at bounding box center [792, 33] width 84 height 34
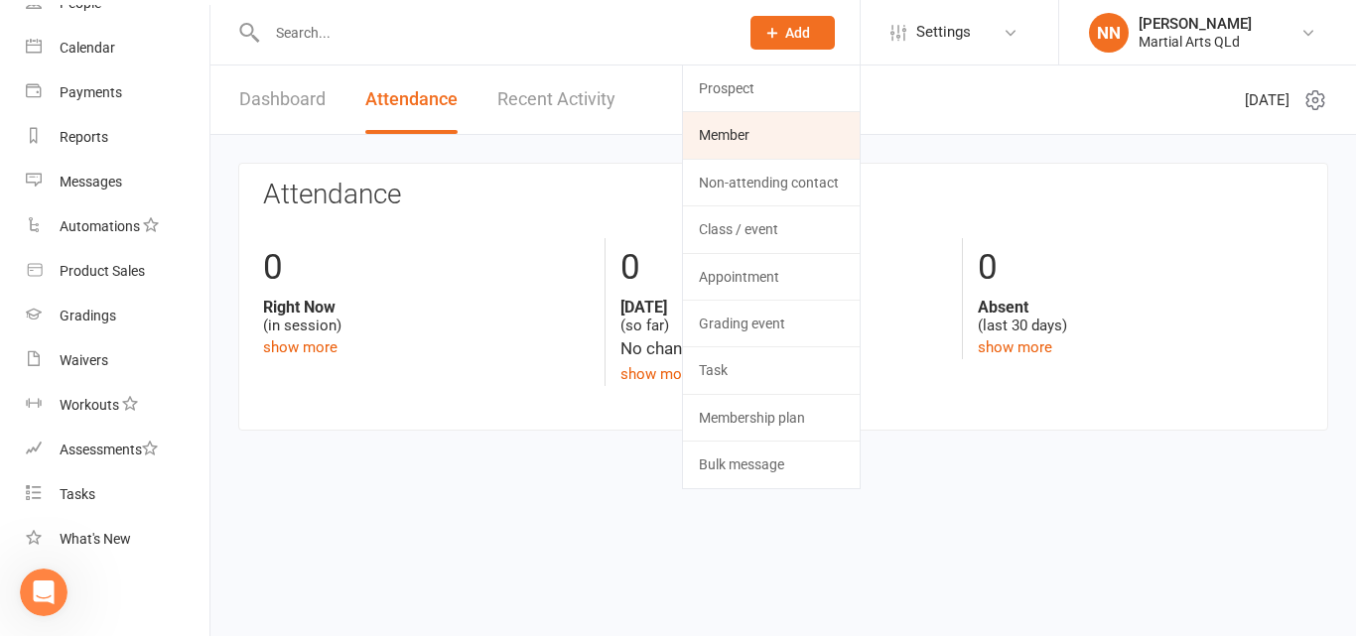
click at [753, 137] on link "Member" at bounding box center [771, 135] width 177 height 46
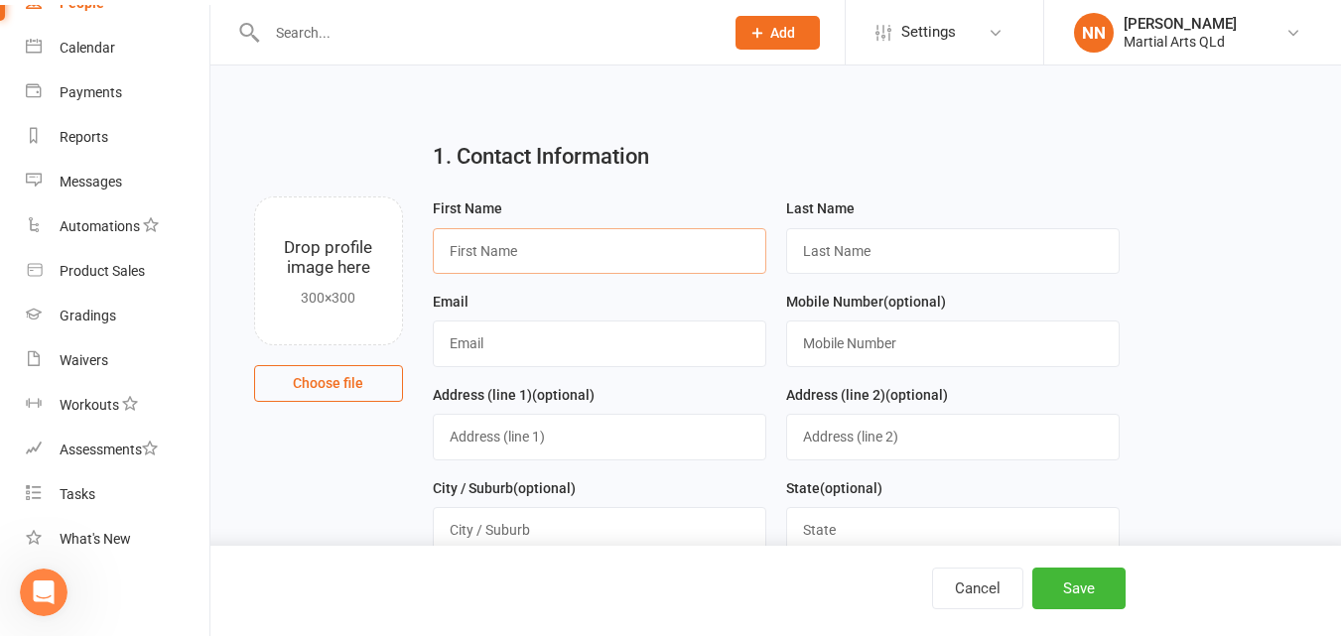
click at [601, 241] on input "text" at bounding box center [600, 251] width 334 height 46
type input "[PERSON_NAME]"
click at [833, 249] on input "text" at bounding box center [953, 251] width 334 height 46
type input "[PERSON_NAME]"
click at [532, 348] on input "text" at bounding box center [600, 344] width 334 height 46
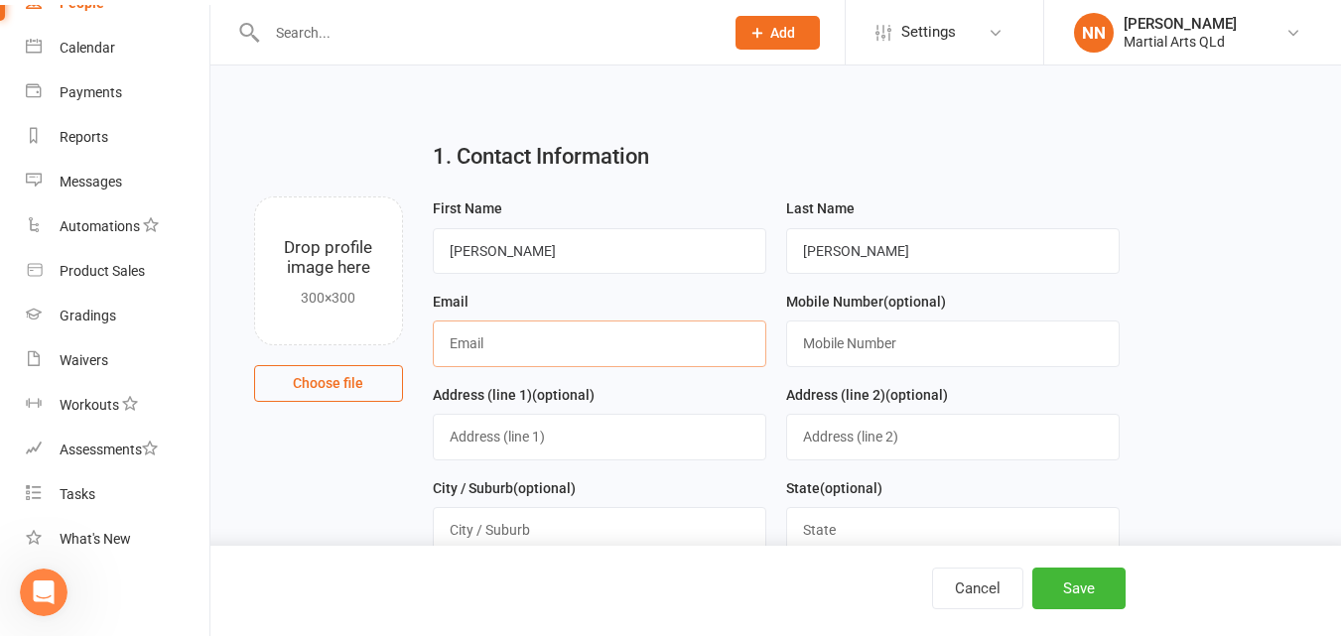
type input "[EMAIL_ADDRESS][DOMAIN_NAME]"
type input "0403147725"
type input "[STREET_ADDRESS]"
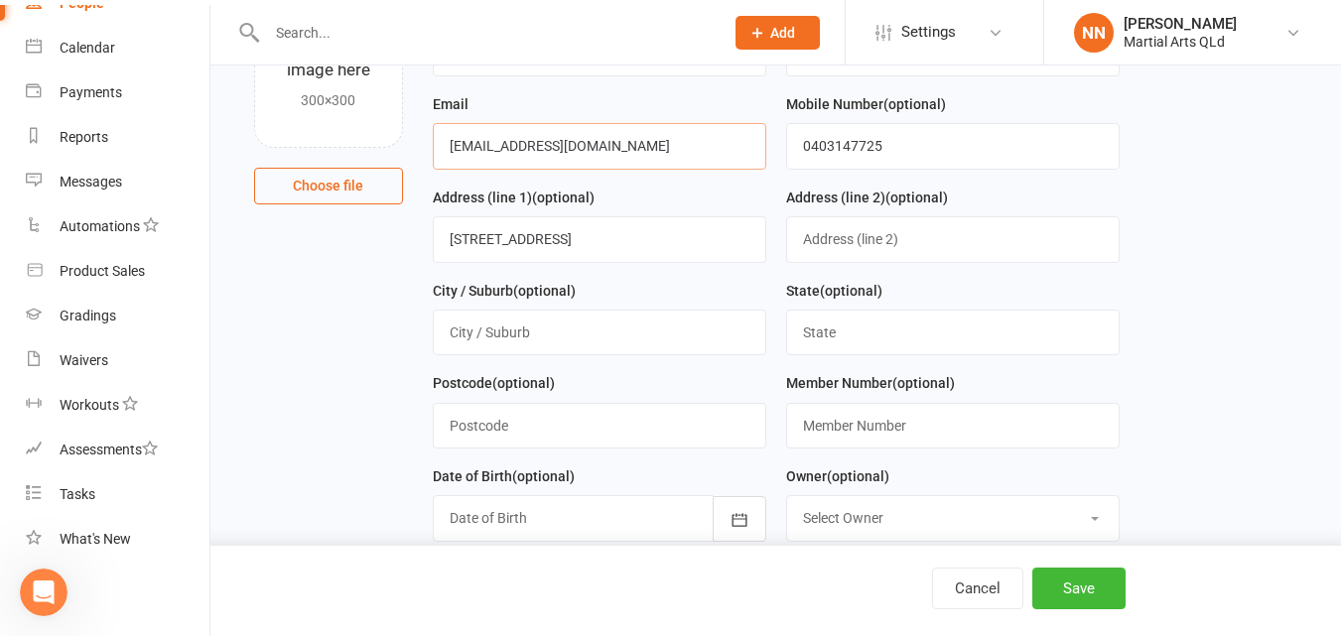
scroll to position [199, 0]
click at [604, 433] on input "text" at bounding box center [600, 425] width 334 height 46
type input "4055"
click at [534, 518] on div at bounding box center [600, 517] width 334 height 46
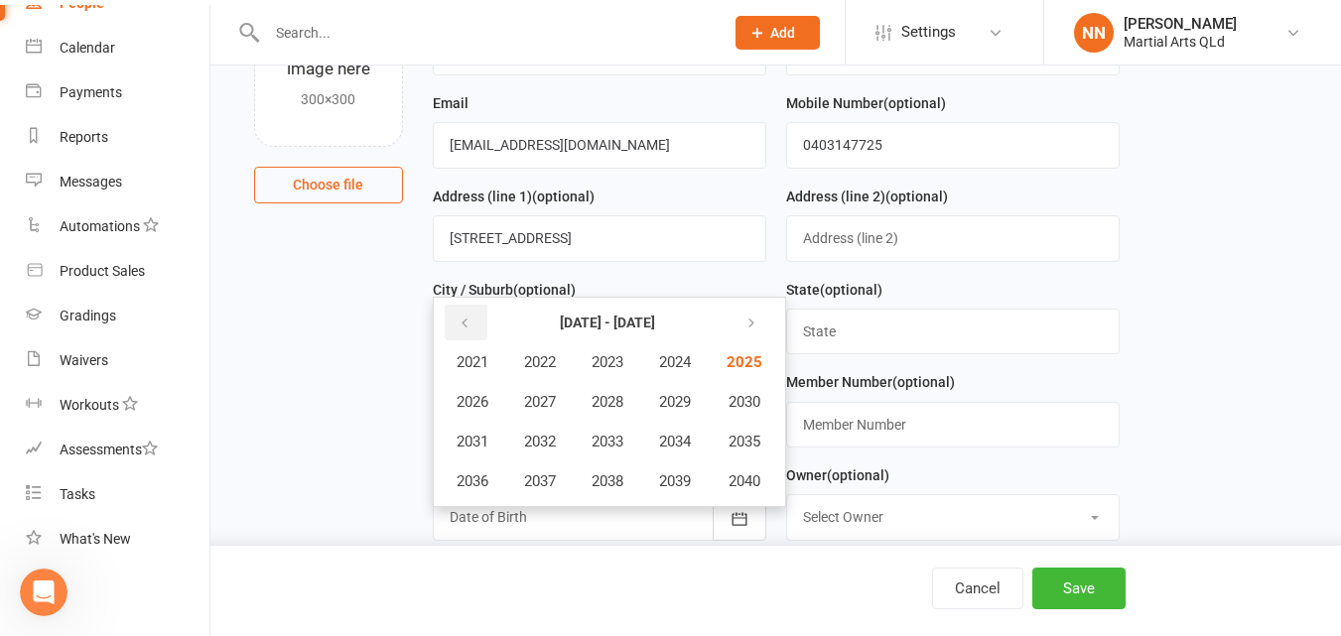
click at [467, 326] on icon "button" at bounding box center [465, 324] width 14 height 16
click at [479, 488] on span "2016" at bounding box center [473, 481] width 32 height 18
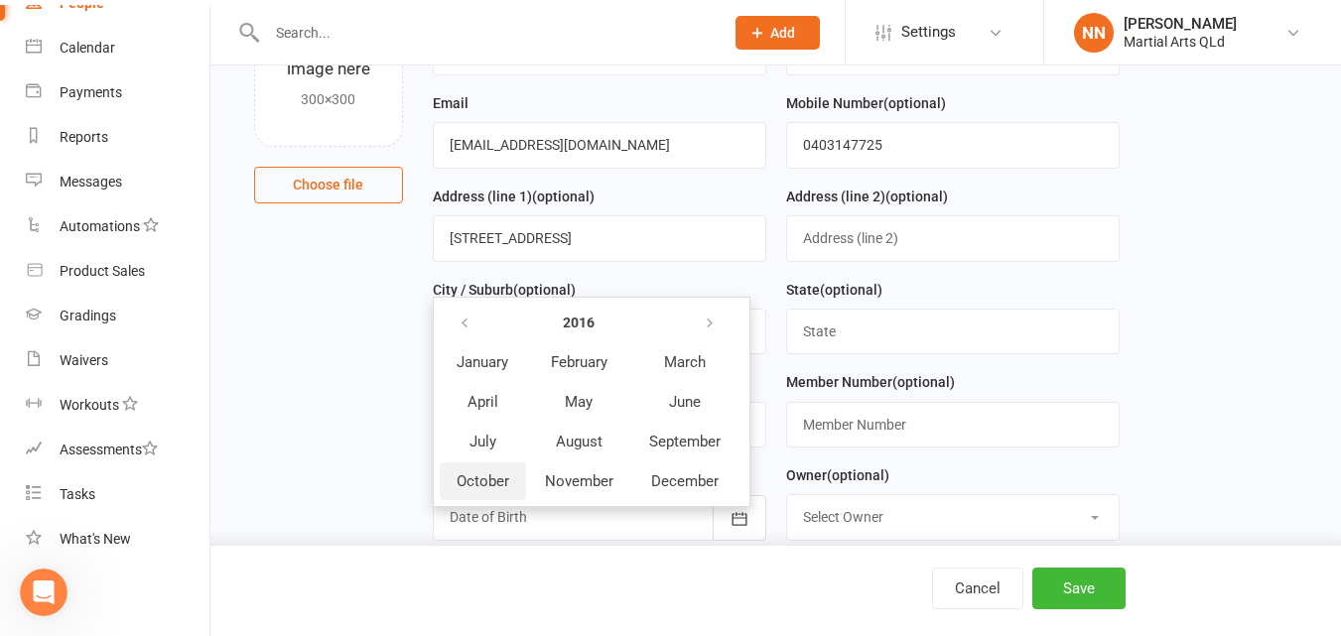
click at [485, 489] on span "October" at bounding box center [483, 481] width 53 height 18
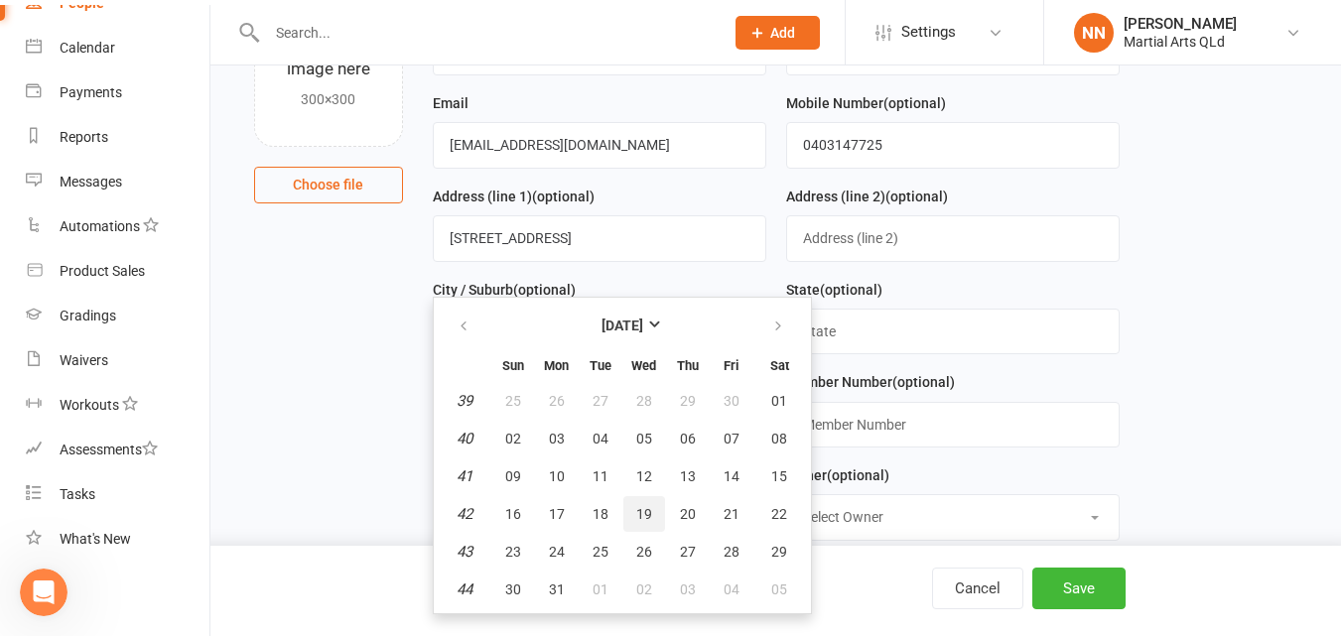
click at [640, 517] on span "19" at bounding box center [644, 514] width 16 height 16
type input "[DATE]"
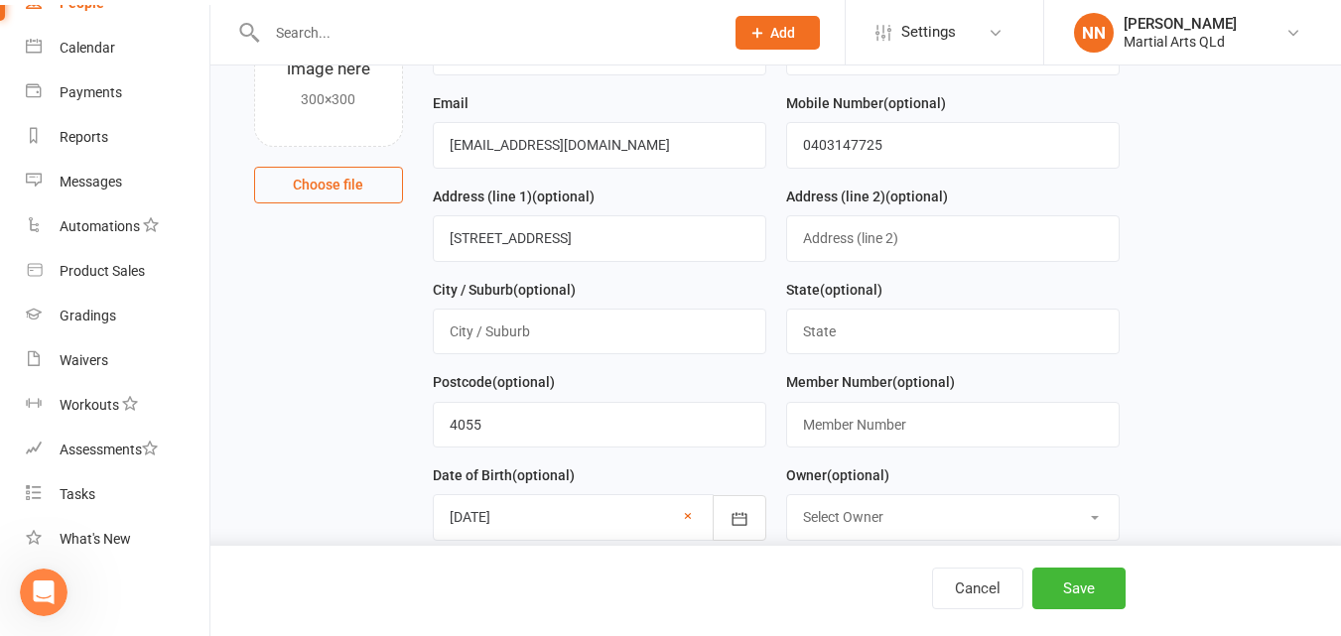
click at [887, 523] on select "Select Owner [PERSON_NAME]" at bounding box center [953, 517] width 332 height 44
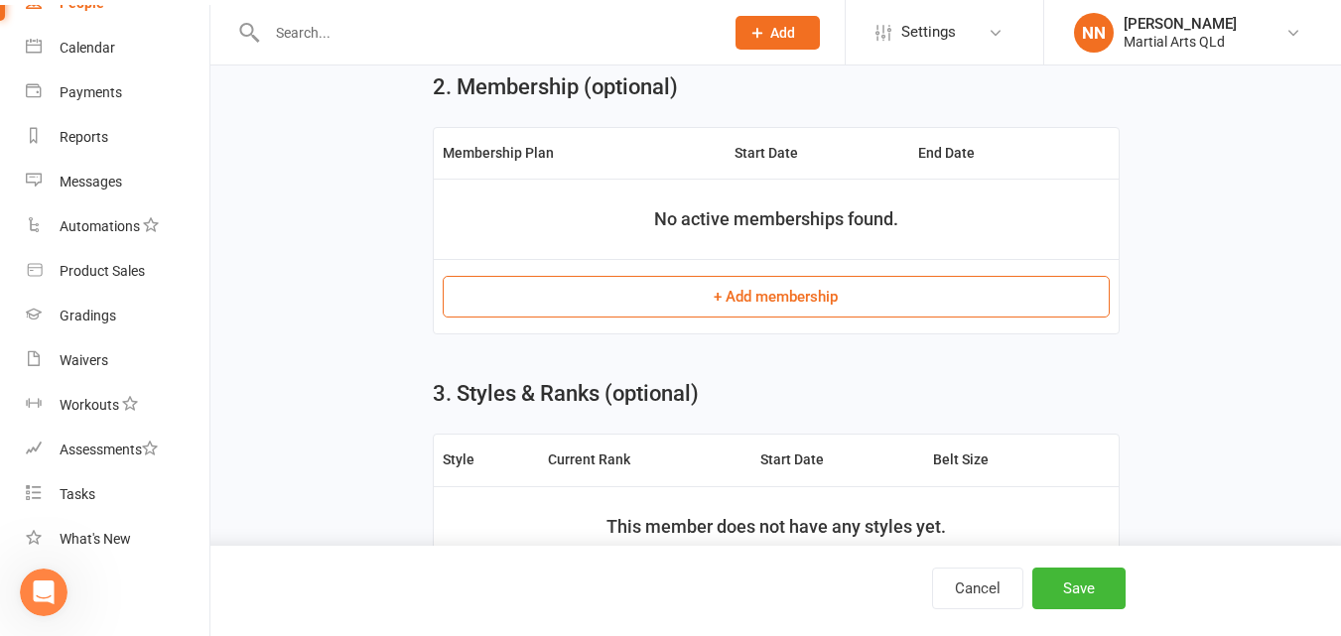
scroll to position [794, 0]
click at [894, 303] on button "+ Add membership" at bounding box center [776, 296] width 667 height 42
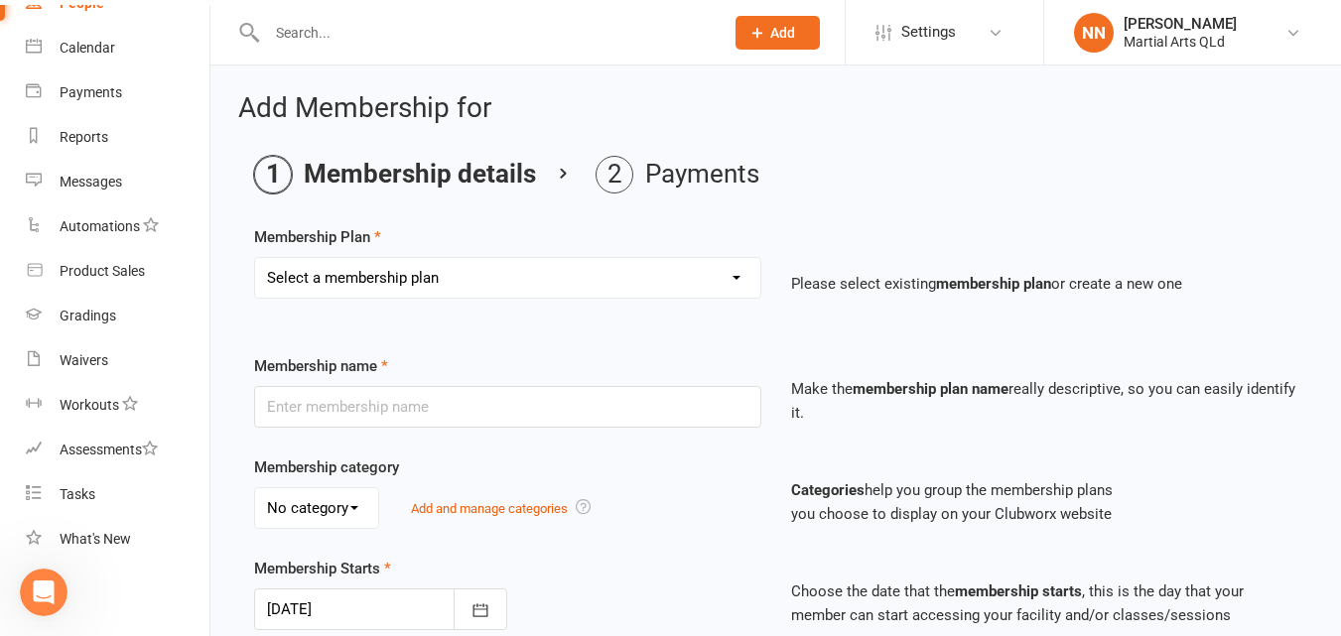
click at [663, 285] on select "Select a membership plan Create new Membership Plan" at bounding box center [507, 278] width 505 height 40
select select "0"
click at [255, 258] on select "Select a membership plan Create new Membership Plan" at bounding box center [507, 278] width 505 height 40
click at [514, 404] on input "text" at bounding box center [507, 407] width 507 height 42
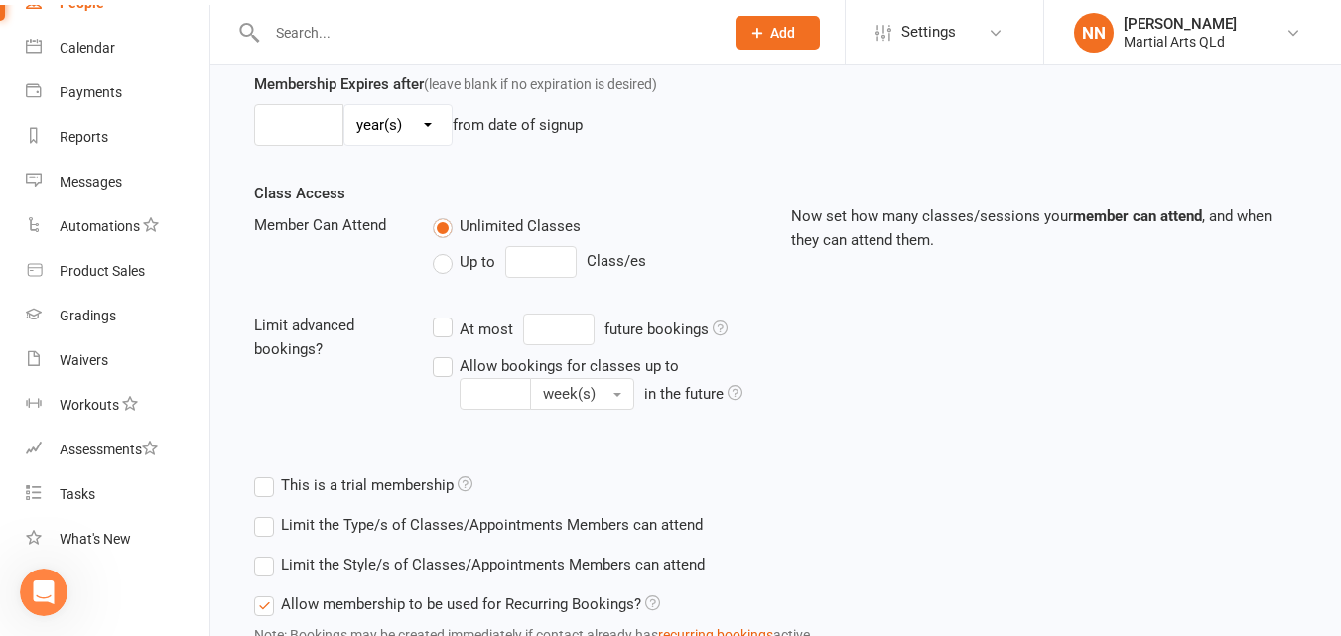
scroll to position [596, 0]
